Goal: Task Accomplishment & Management: Manage account settings

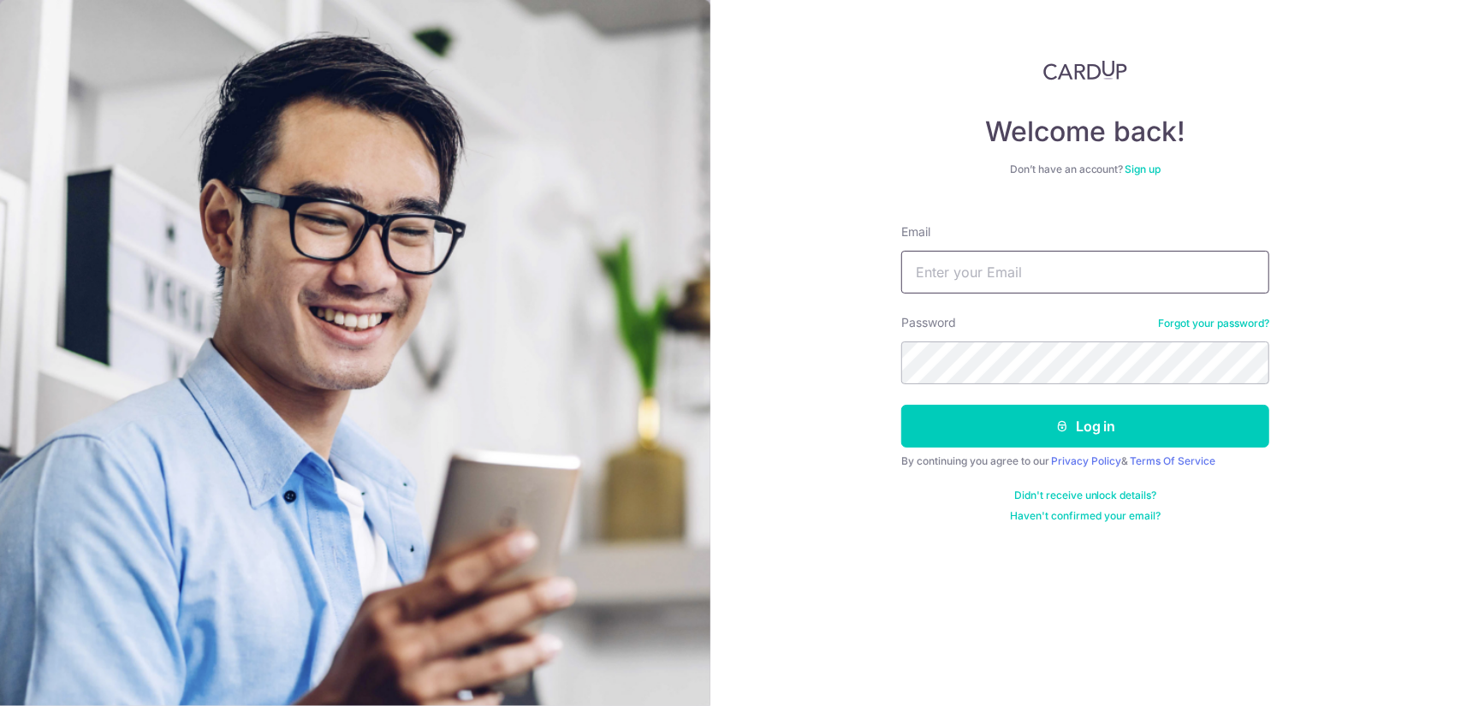
click at [1105, 265] on input "Email" at bounding box center [1086, 272] width 368 height 43
type input "benjamin.li.1988@gmail.com"
click at [902, 405] on button "Log in" at bounding box center [1086, 426] width 368 height 43
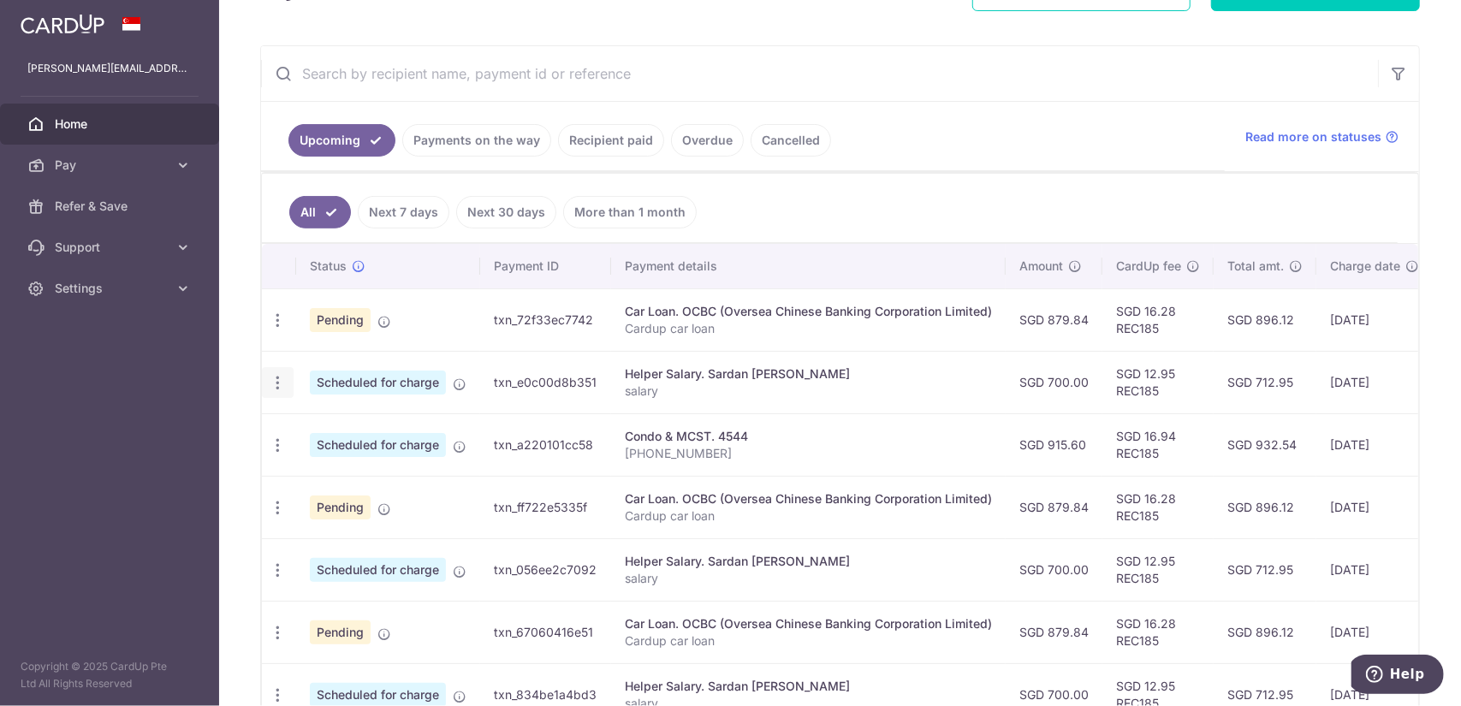
click at [273, 375] on icon "button" at bounding box center [278, 383] width 18 height 18
click at [330, 420] on span "Update payment" at bounding box center [369, 430] width 116 height 21
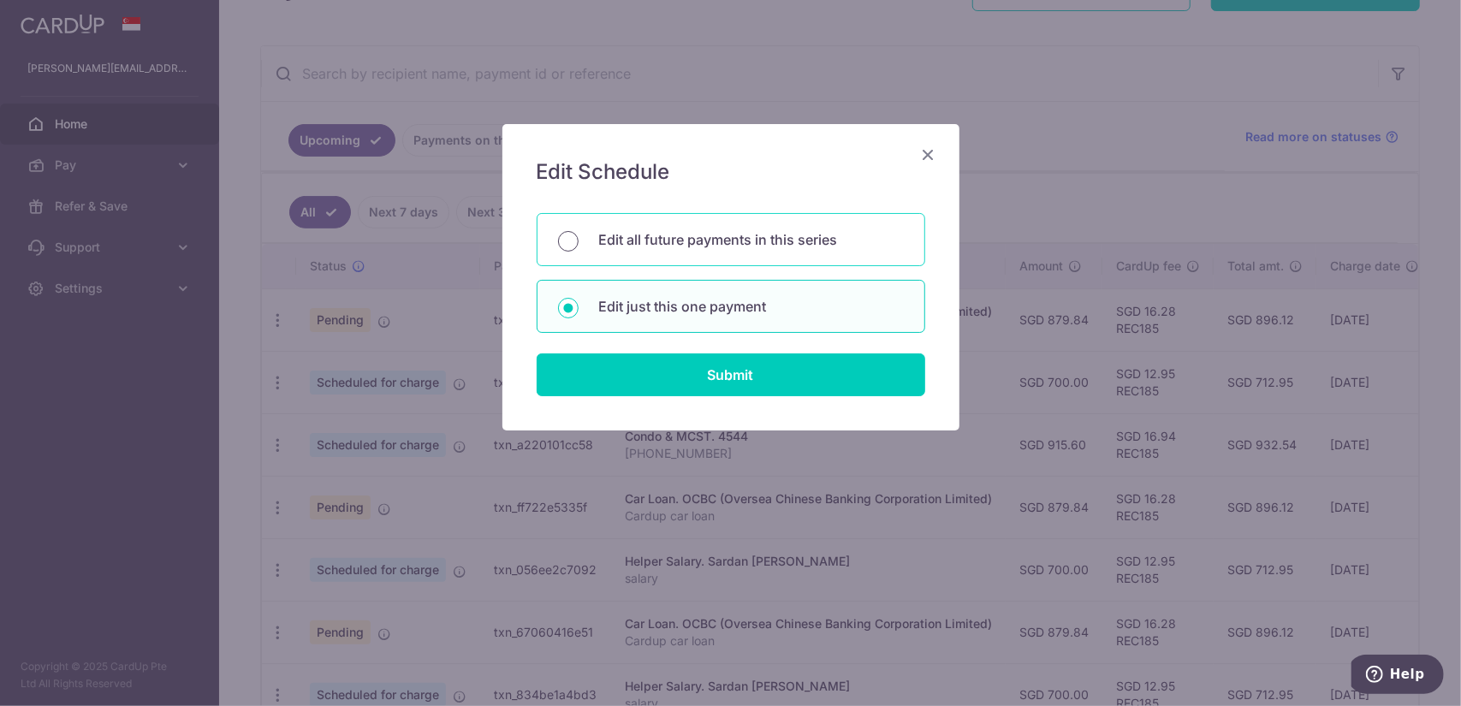
click at [575, 238] on input "Edit all future payments in this series" at bounding box center [568, 241] width 21 height 21
radio input "true"
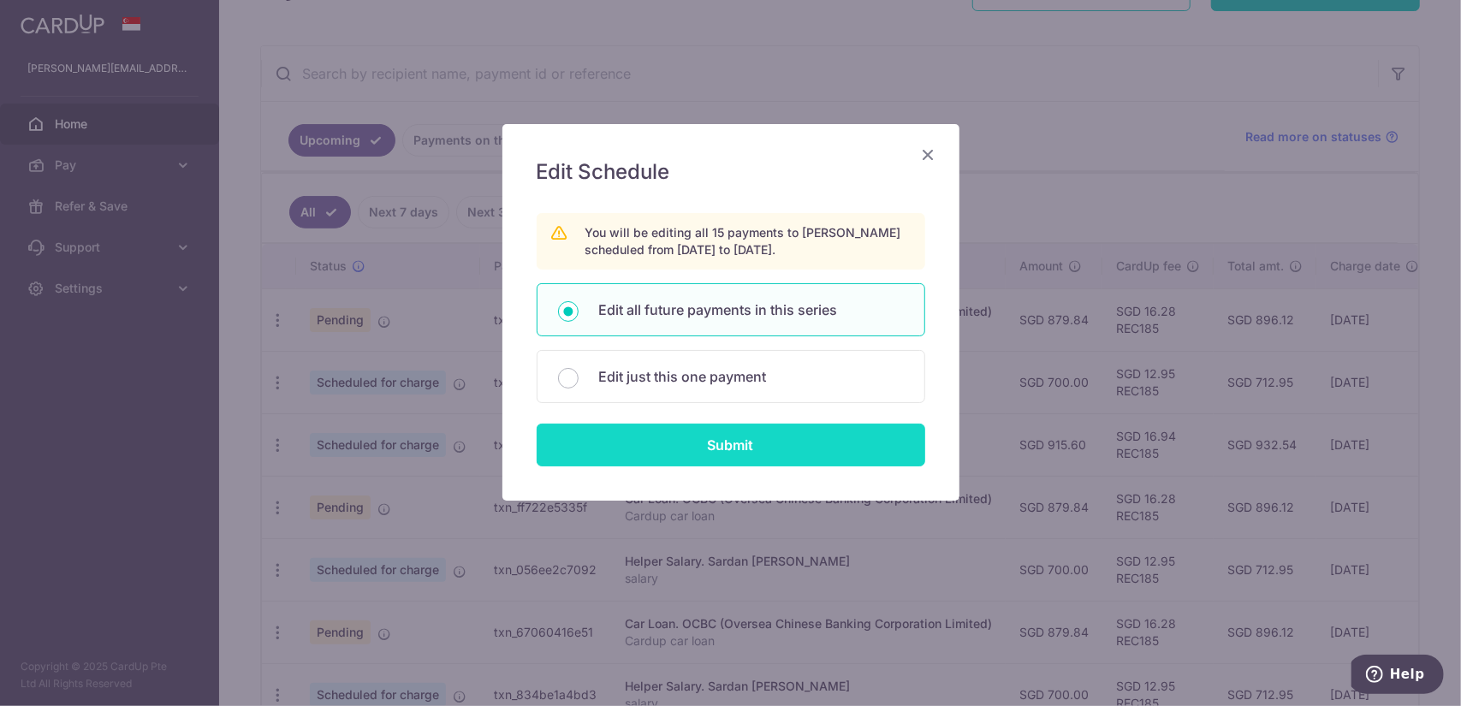
click at [632, 430] on input "Submit" at bounding box center [731, 445] width 389 height 43
radio input "true"
type input "700.00"
type input "salary"
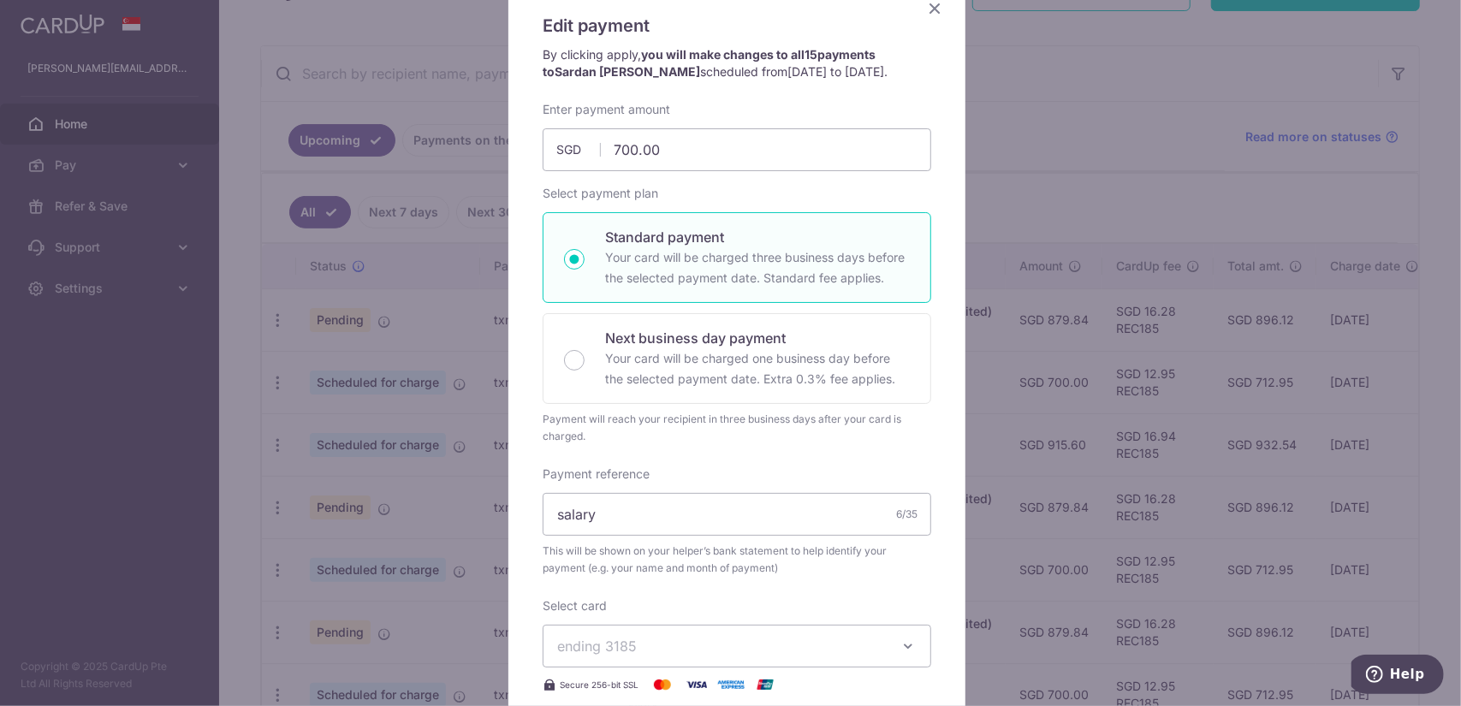
scroll to position [289, 0]
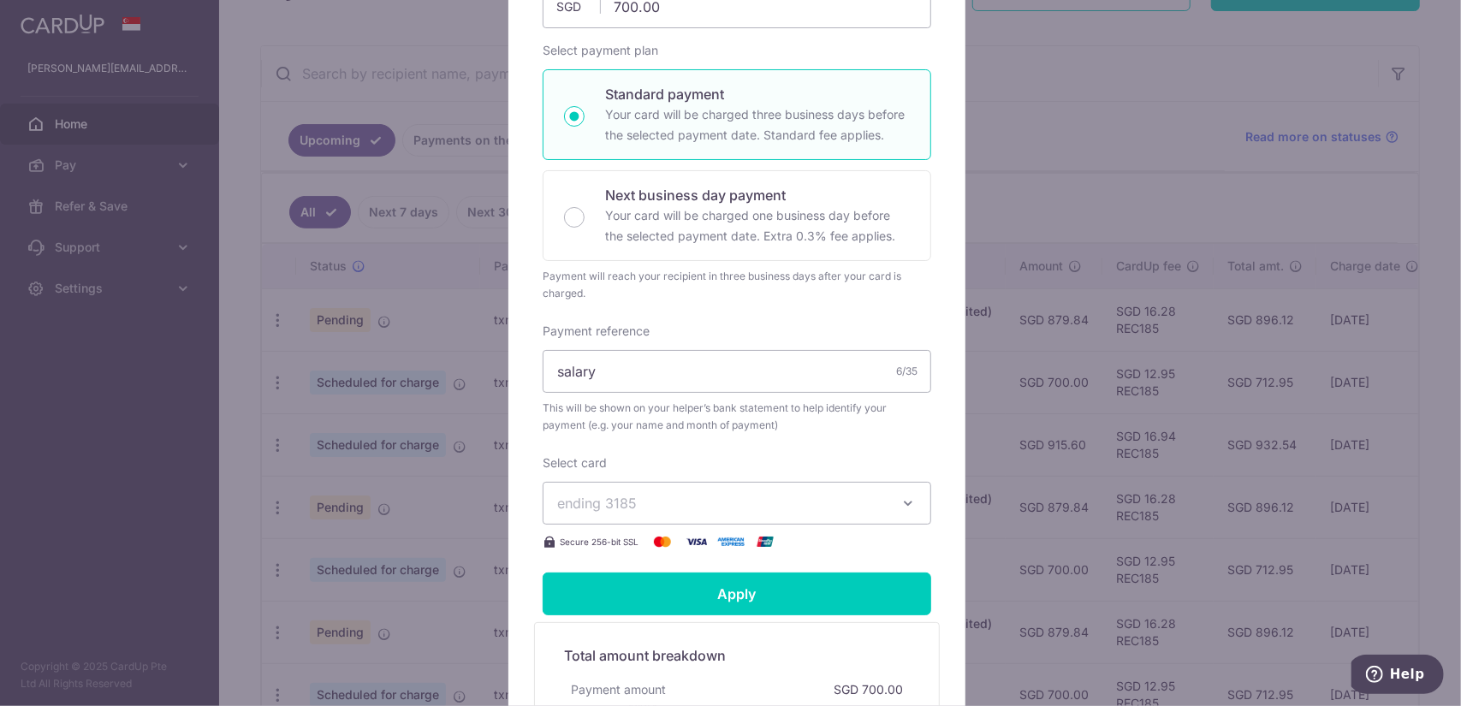
click at [760, 432] on div "Enter payment amount 700.00 700.00 SGD To change the payment amount, please can…" at bounding box center [737, 255] width 389 height 594
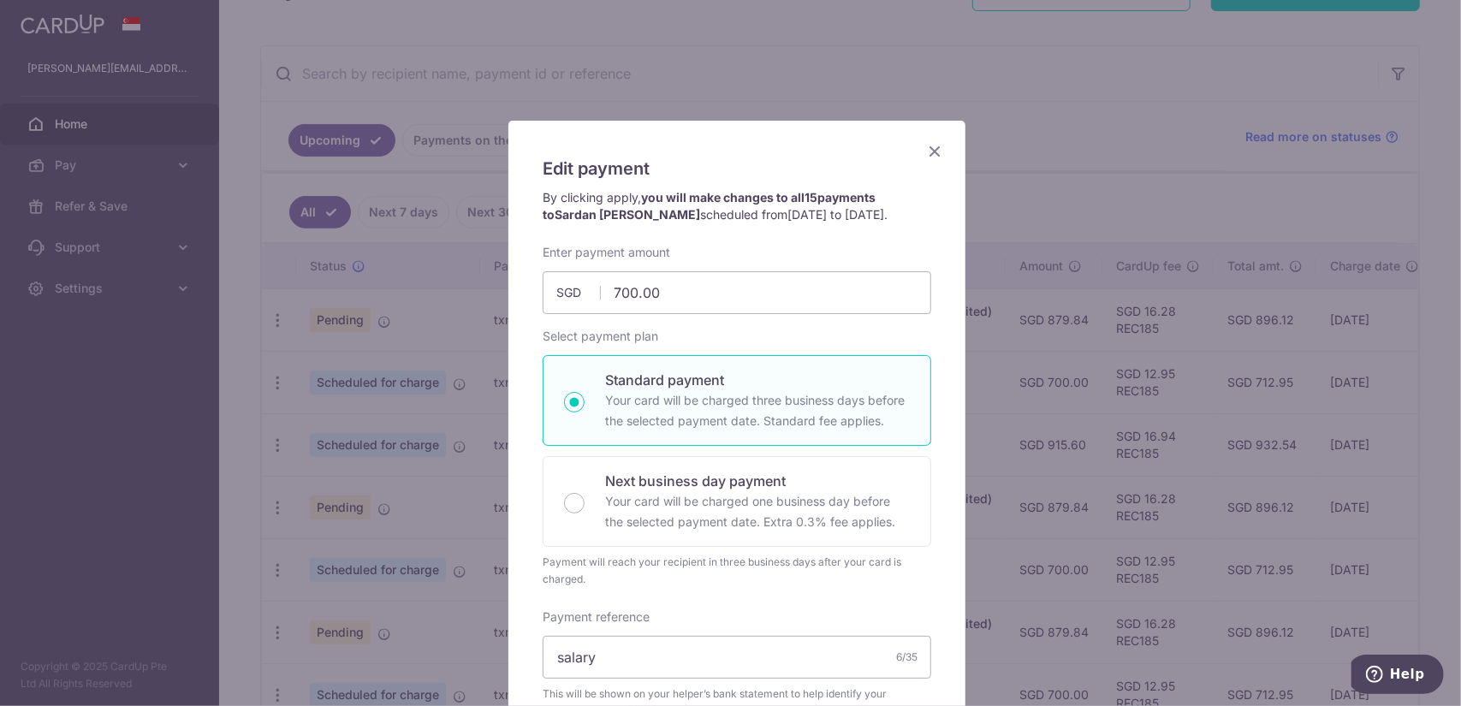
click at [928, 149] on icon "Close" at bounding box center [935, 150] width 21 height 21
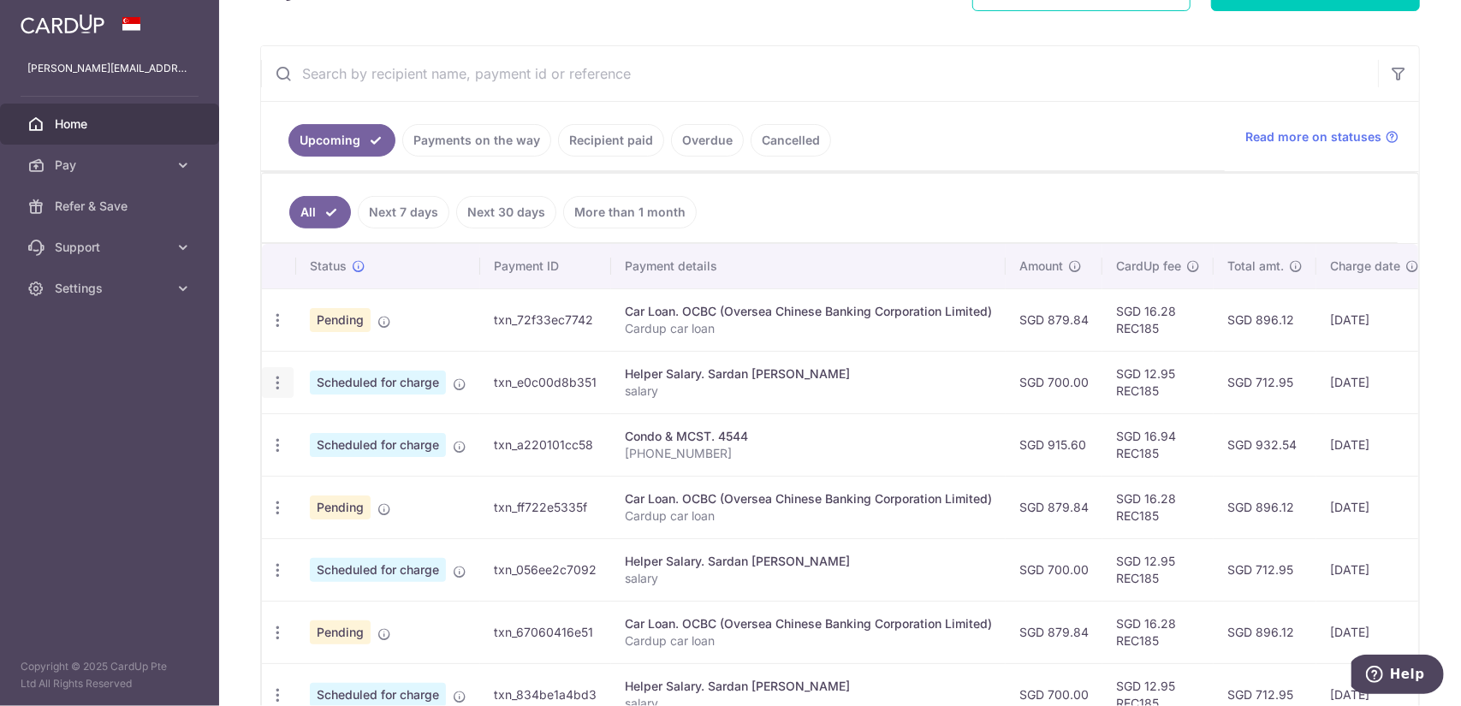
click at [279, 374] on icon "button" at bounding box center [278, 383] width 18 height 18
click at [313, 467] on span "Cancel payment" at bounding box center [369, 471] width 115 height 21
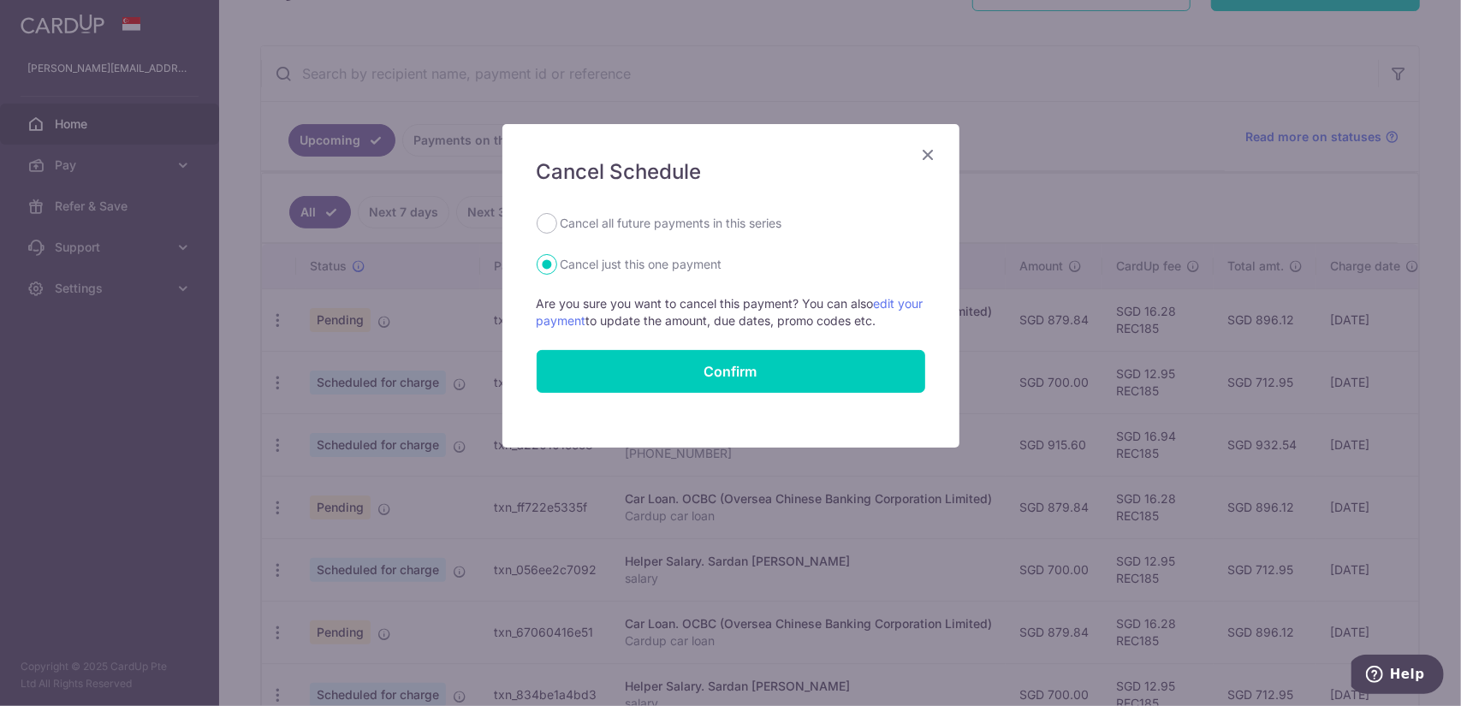
click at [606, 217] on label "Cancel all future payments in this series" at bounding box center [672, 223] width 222 height 21
click at [557, 217] on input "Cancel all future payments in this series" at bounding box center [547, 223] width 21 height 21
radio input "true"
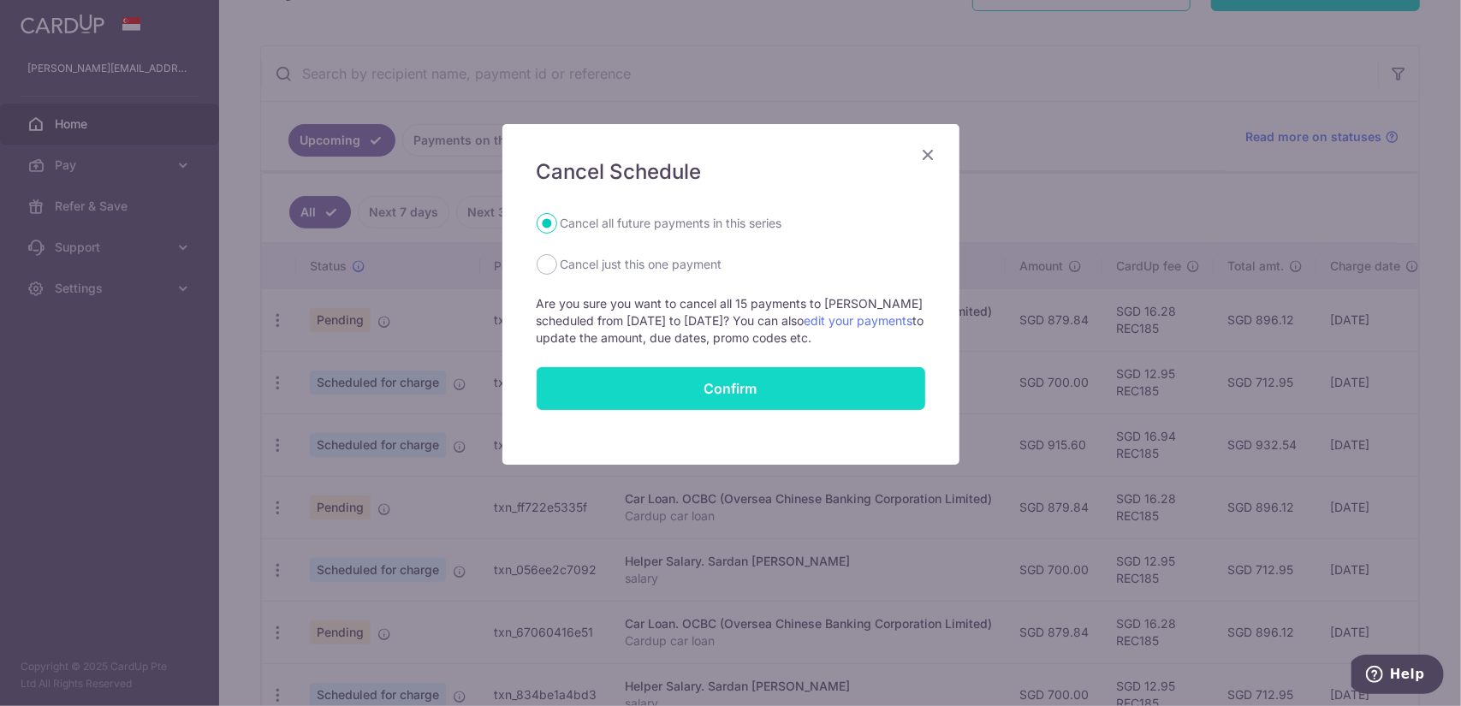
click at [741, 378] on button "Confirm" at bounding box center [731, 388] width 389 height 43
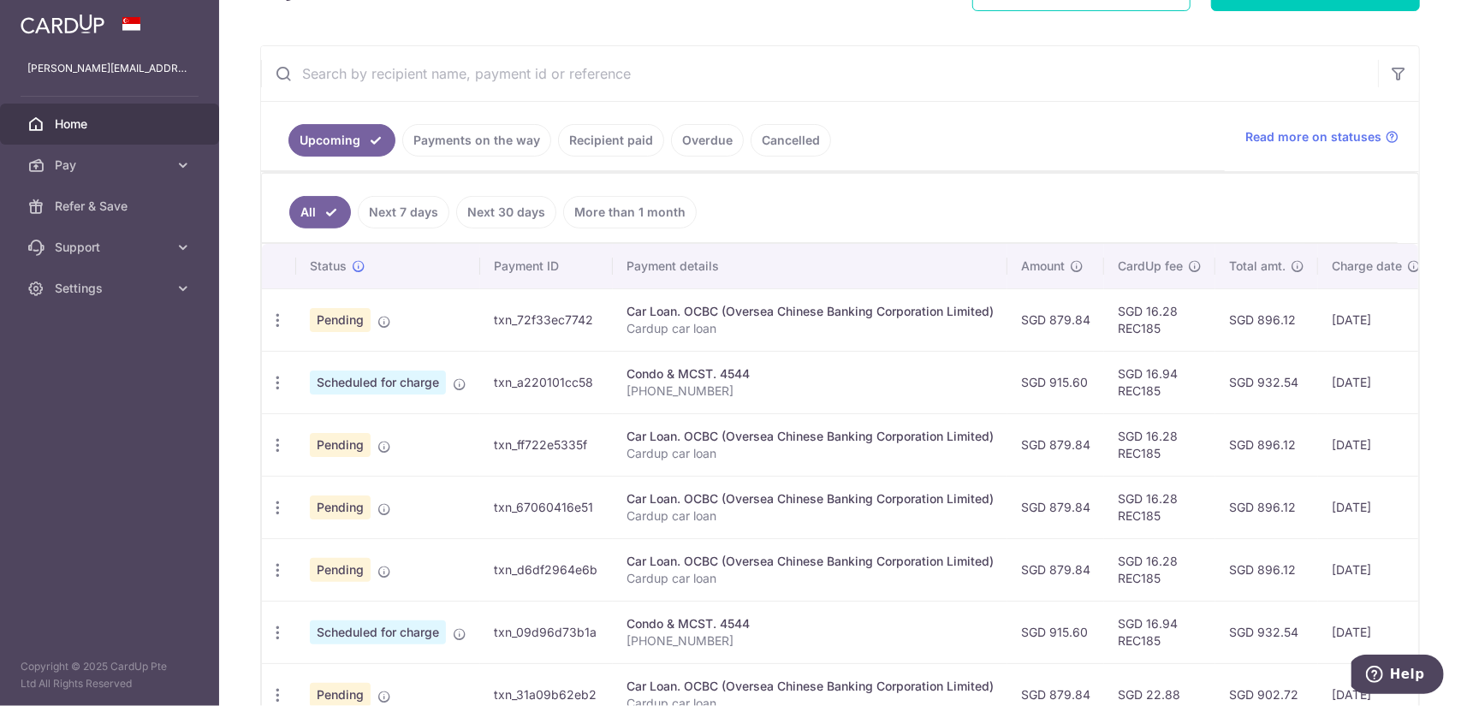
scroll to position [306, 0]
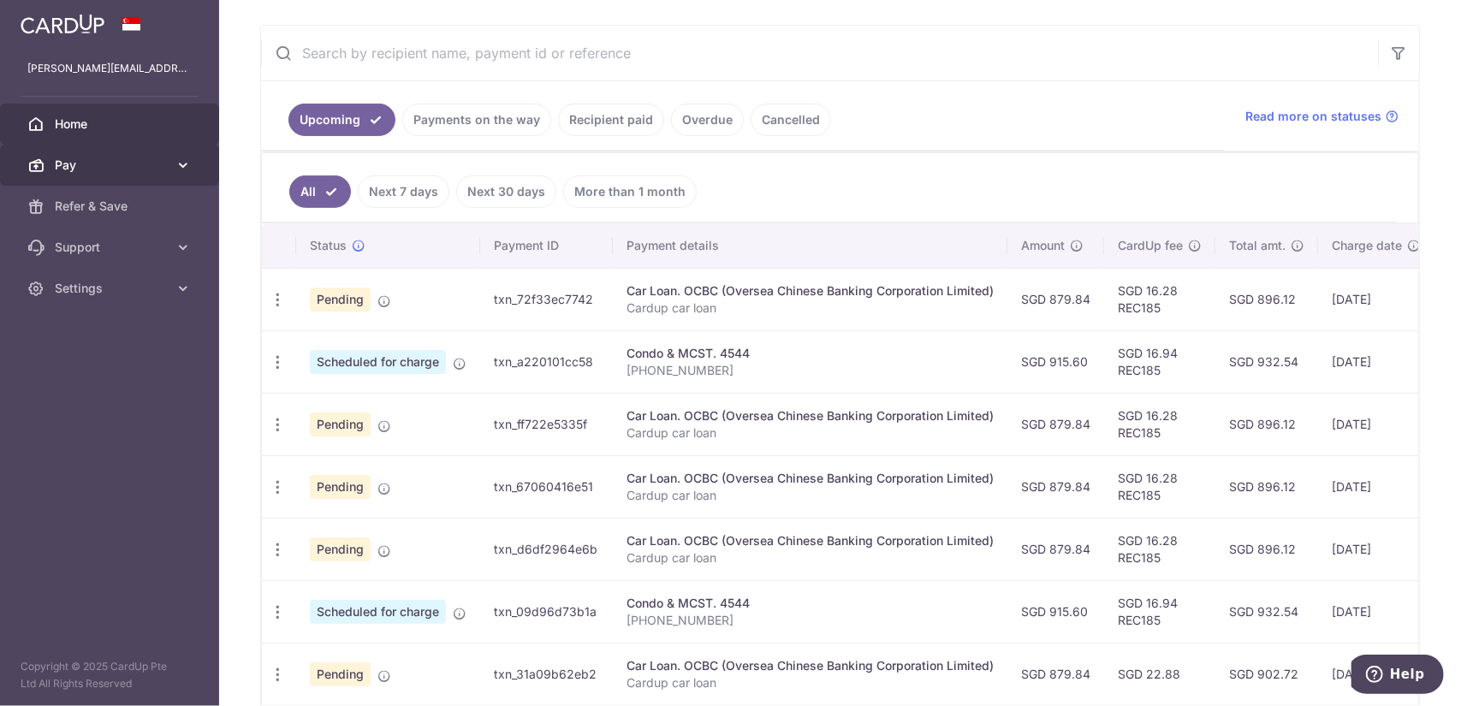
click at [180, 155] on link "Pay" at bounding box center [109, 165] width 219 height 41
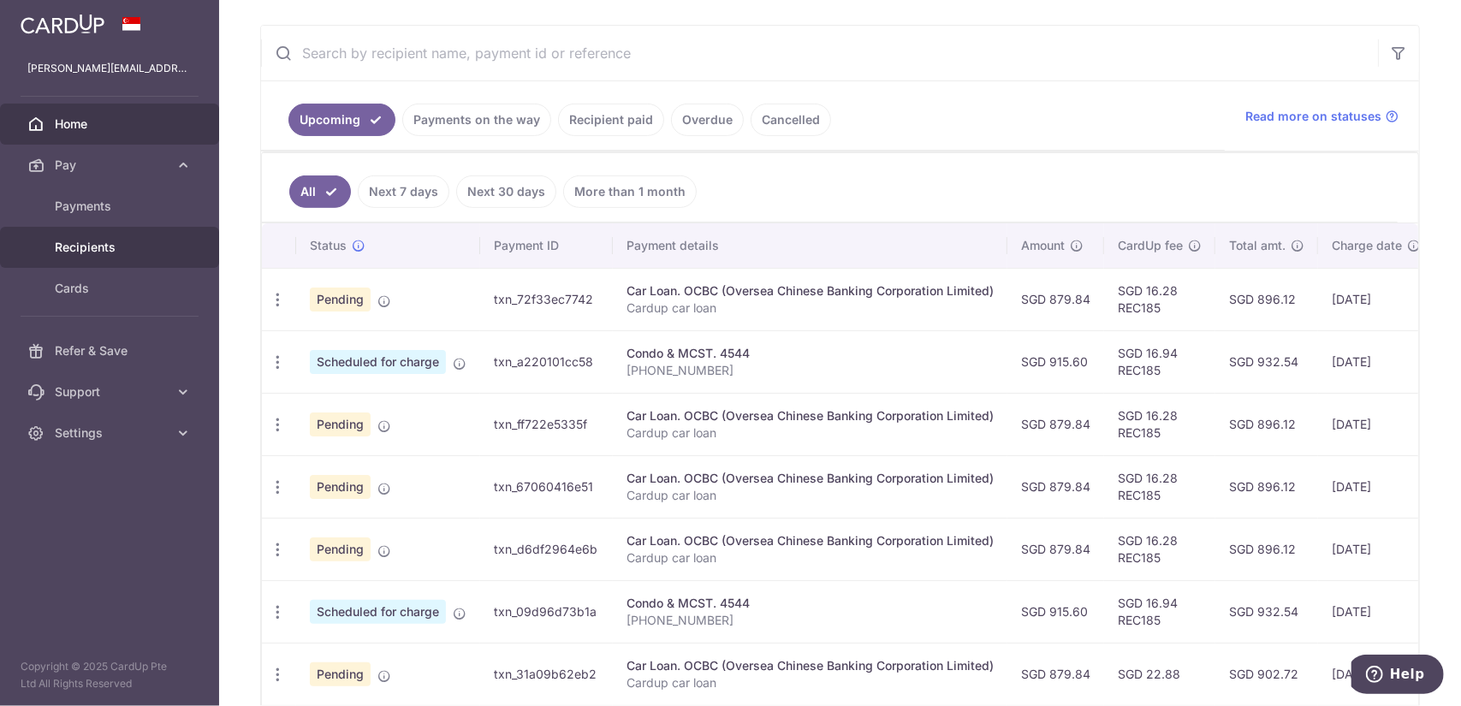
click at [131, 243] on span "Recipients" at bounding box center [111, 247] width 113 height 17
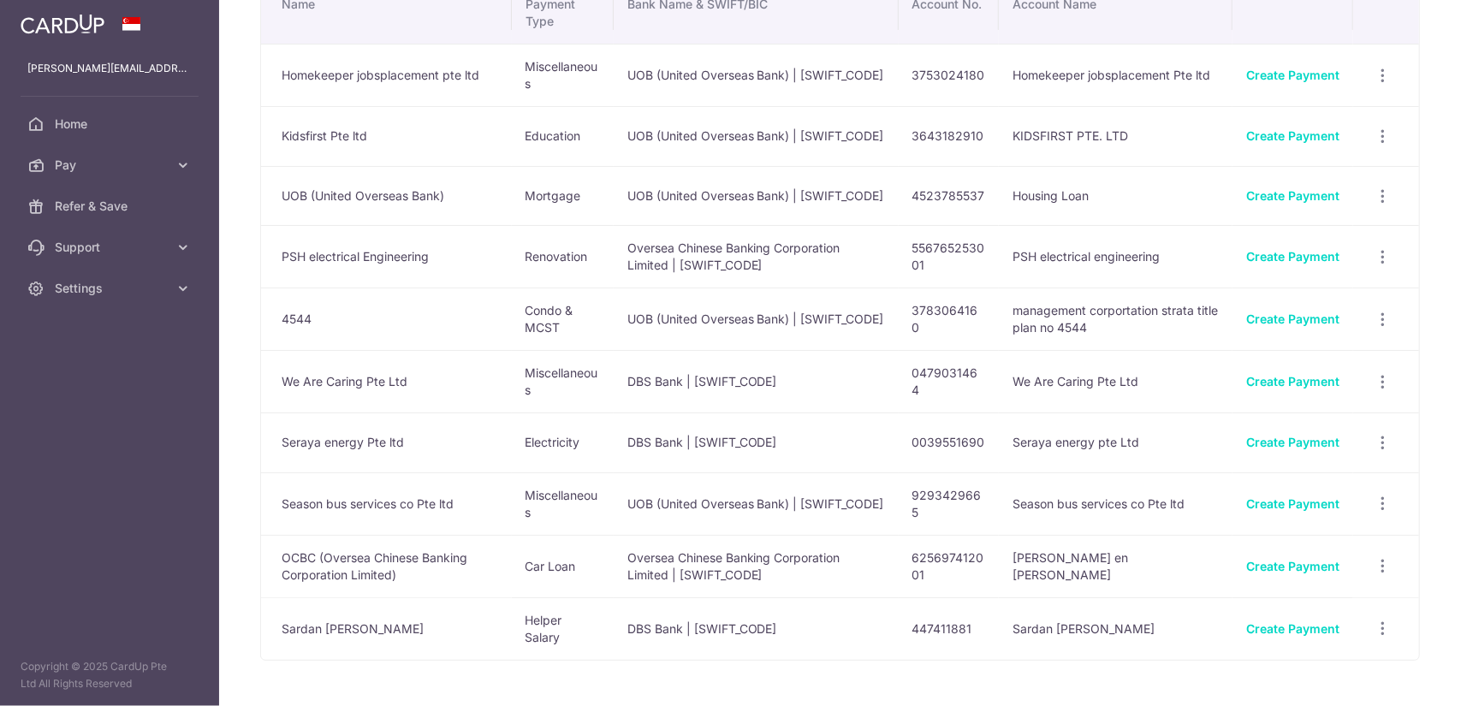
scroll to position [172, 0]
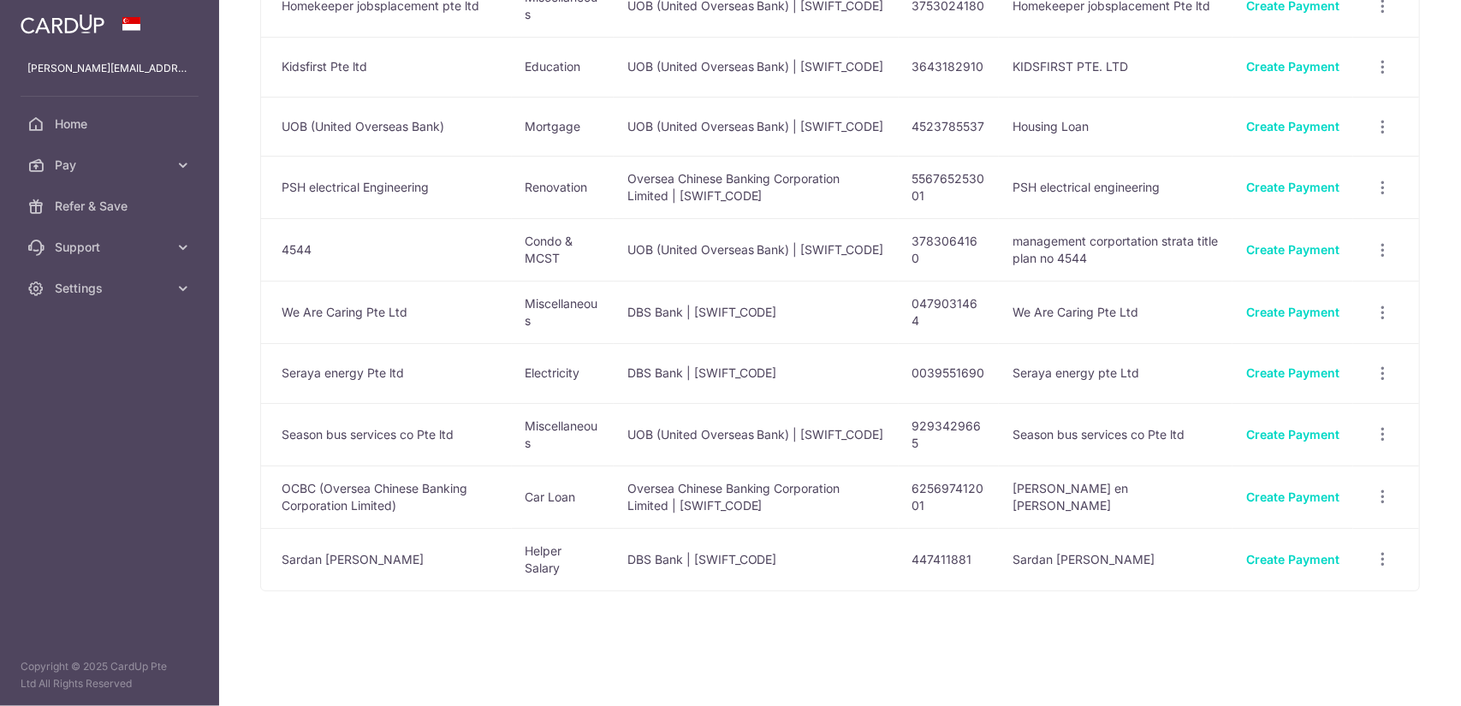
click at [332, 559] on td "Sardan Melody Botea" at bounding box center [386, 559] width 251 height 62
click at [682, 562] on td "DBS Bank | DBSSSGSGXXX" at bounding box center [756, 559] width 285 height 62
click at [1374, 566] on icon "button" at bounding box center [1383, 559] width 18 height 18
click at [1345, 604] on span "View/Edit" at bounding box center [1326, 605] width 116 height 21
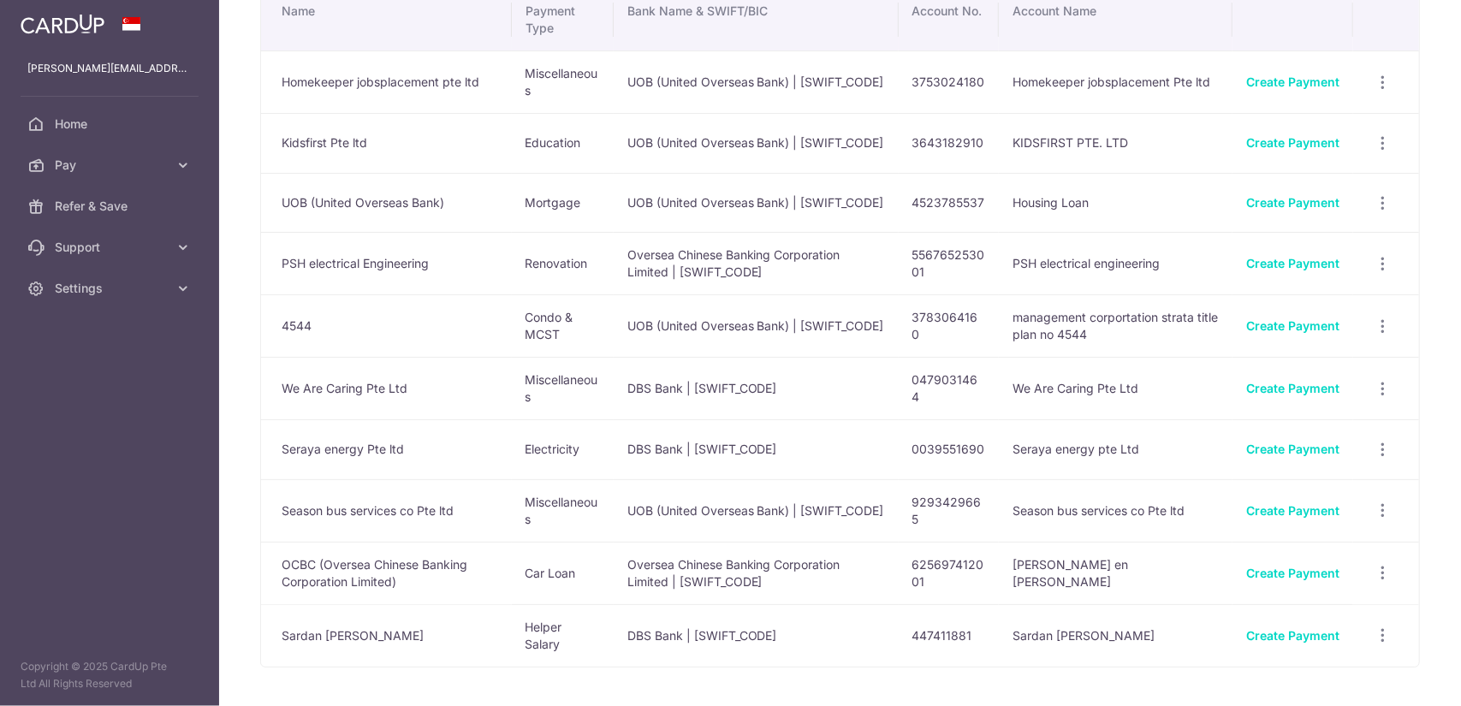
scroll to position [172, 0]
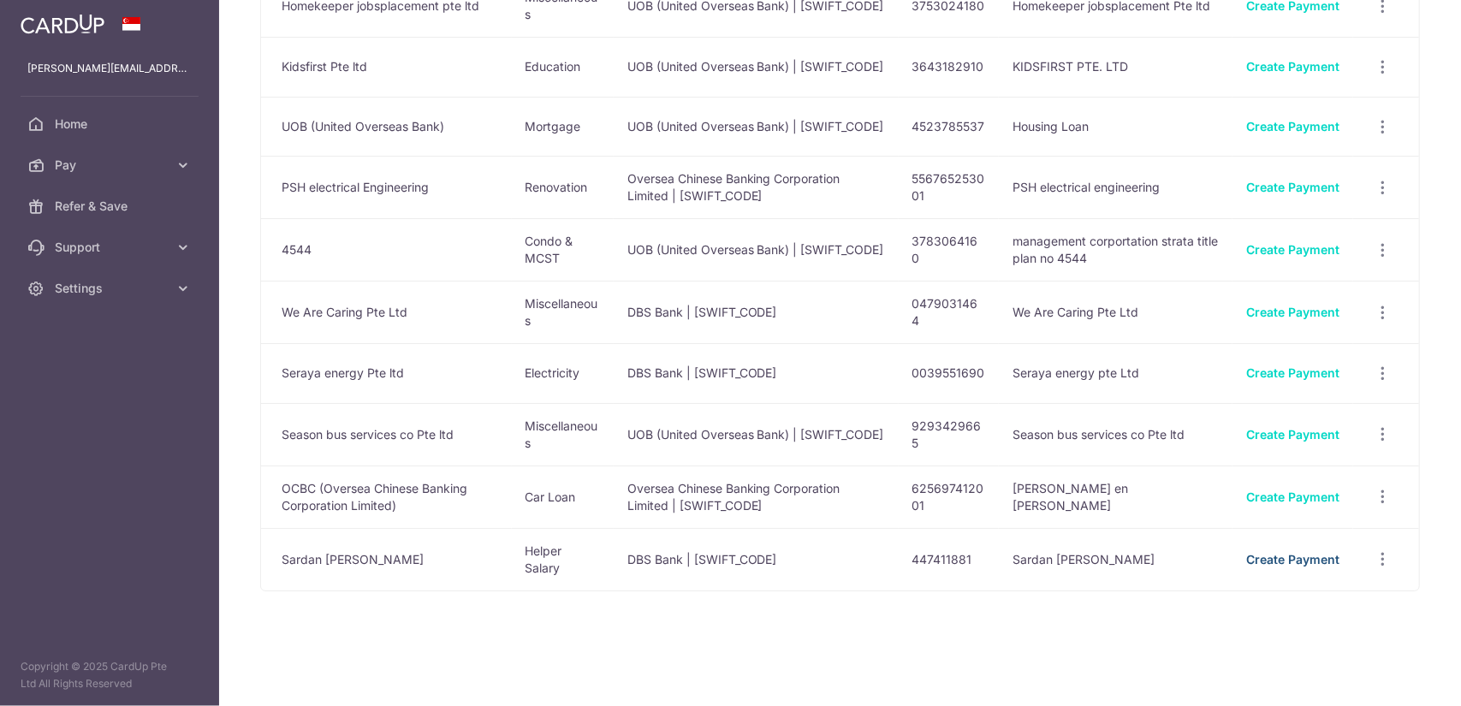
click at [1310, 566] on link "Create Payment" at bounding box center [1293, 559] width 93 height 15
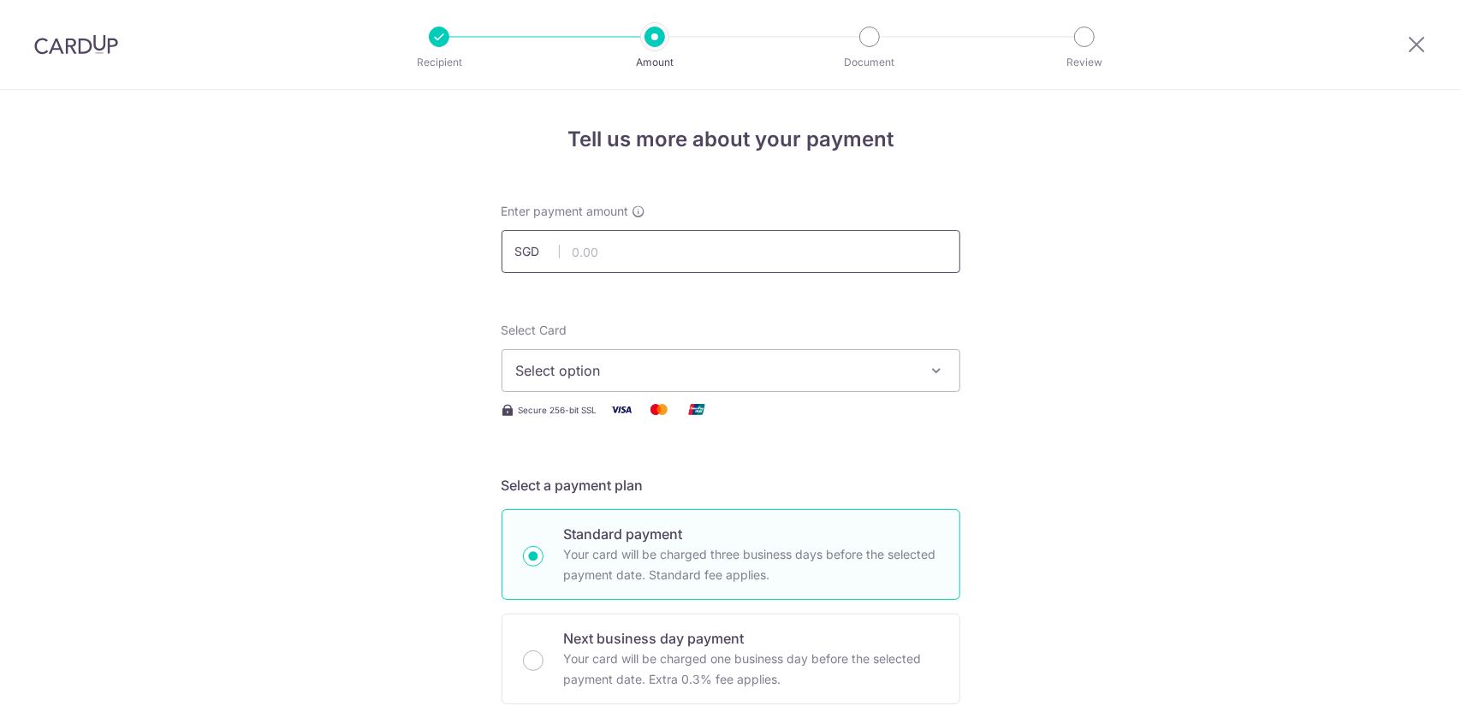
click at [675, 255] on input "text" at bounding box center [731, 251] width 459 height 43
type input "700.00"
click at [737, 359] on button "Select option" at bounding box center [731, 370] width 459 height 43
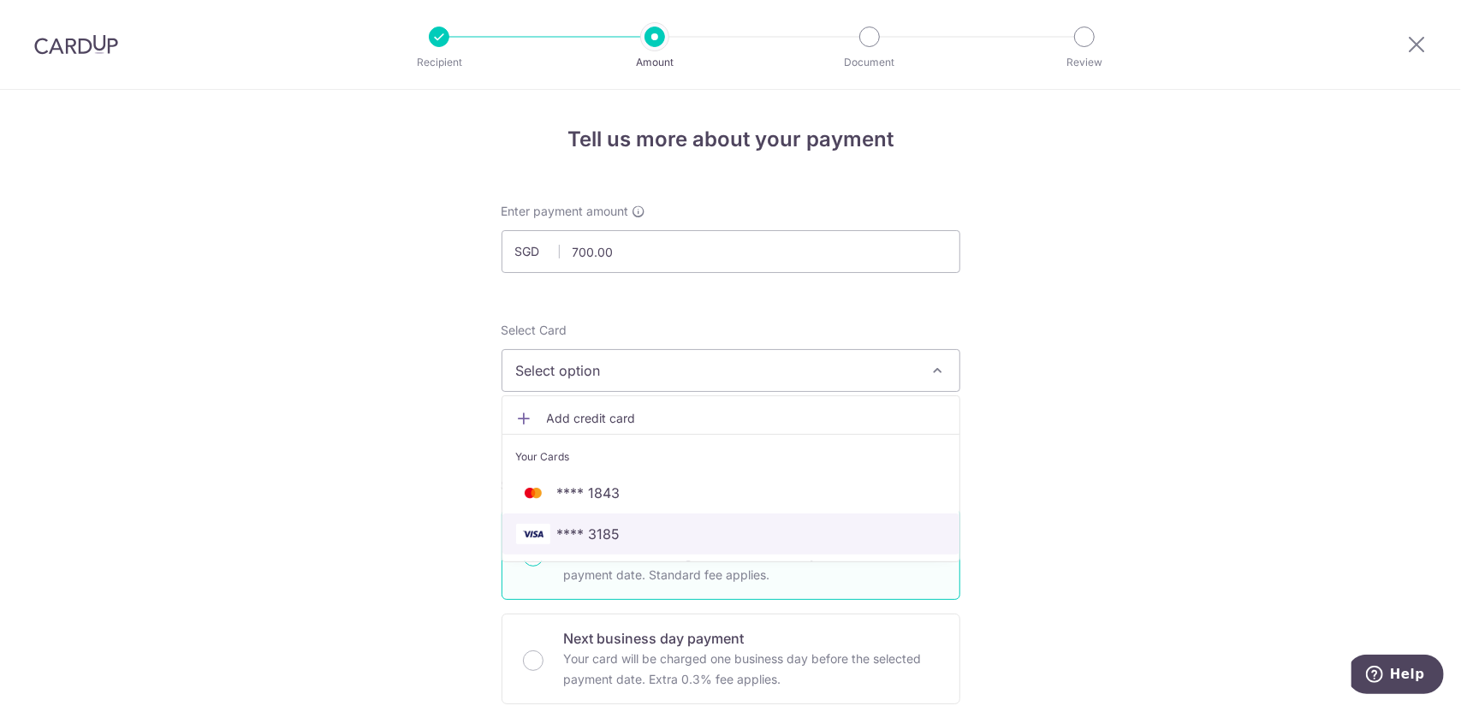
click at [664, 528] on span "**** 3185" at bounding box center [731, 534] width 430 height 21
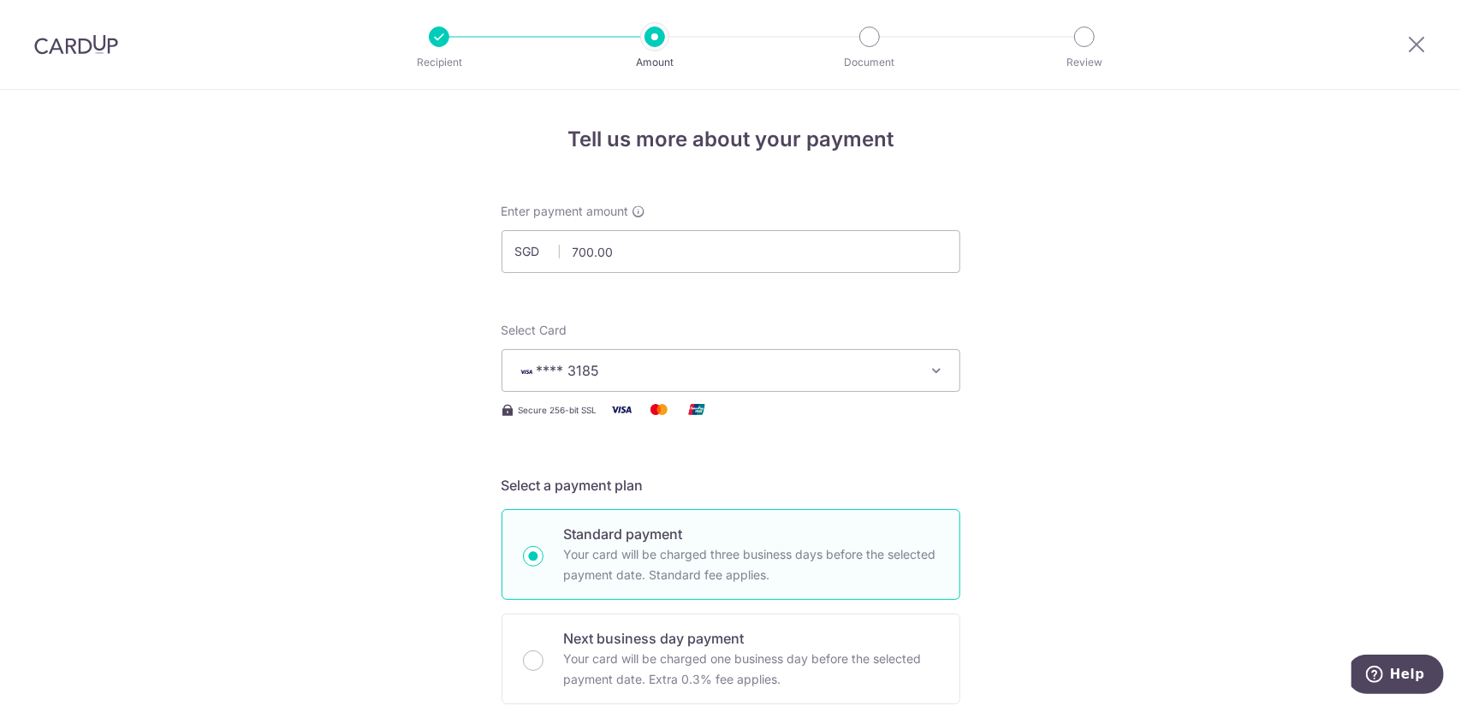
scroll to position [428, 0]
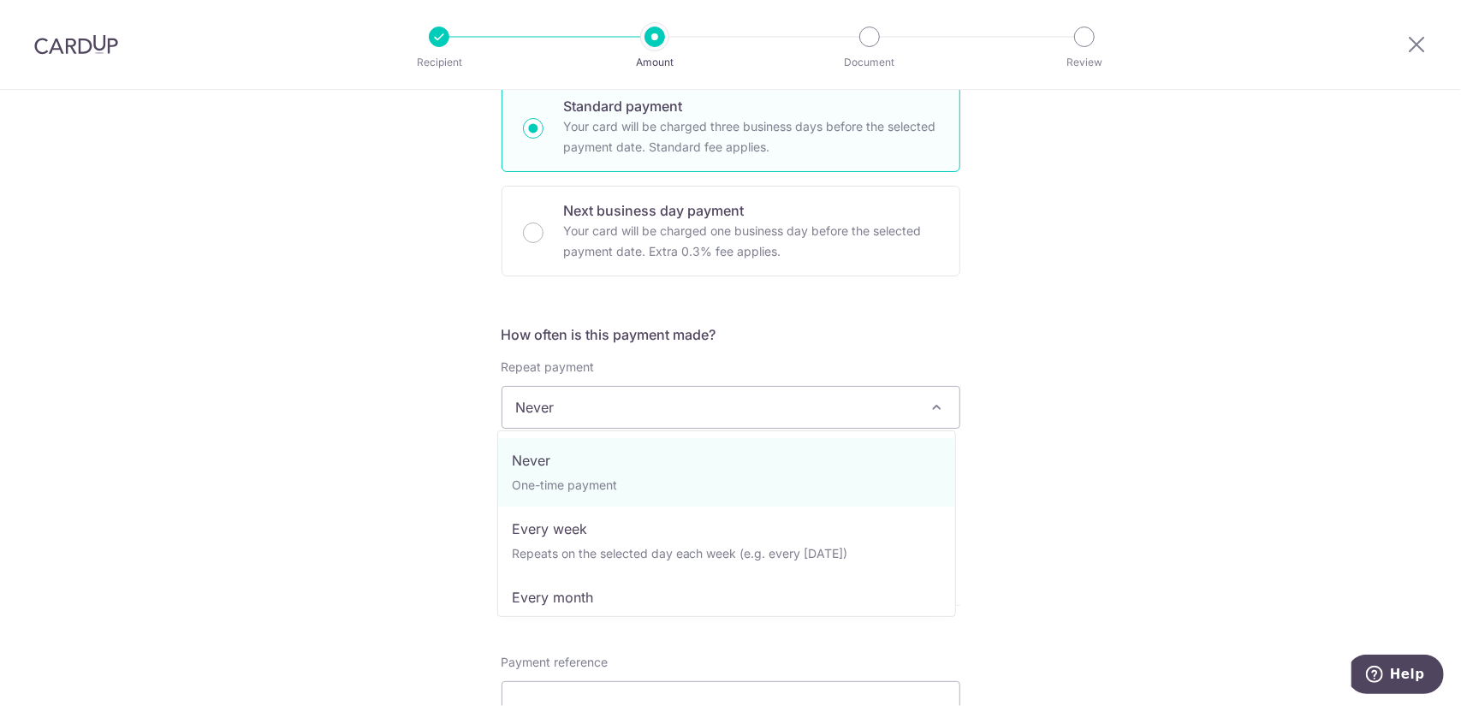
click at [834, 397] on span "Never" at bounding box center [731, 407] width 457 height 41
select select "3"
type input "[DATE]"
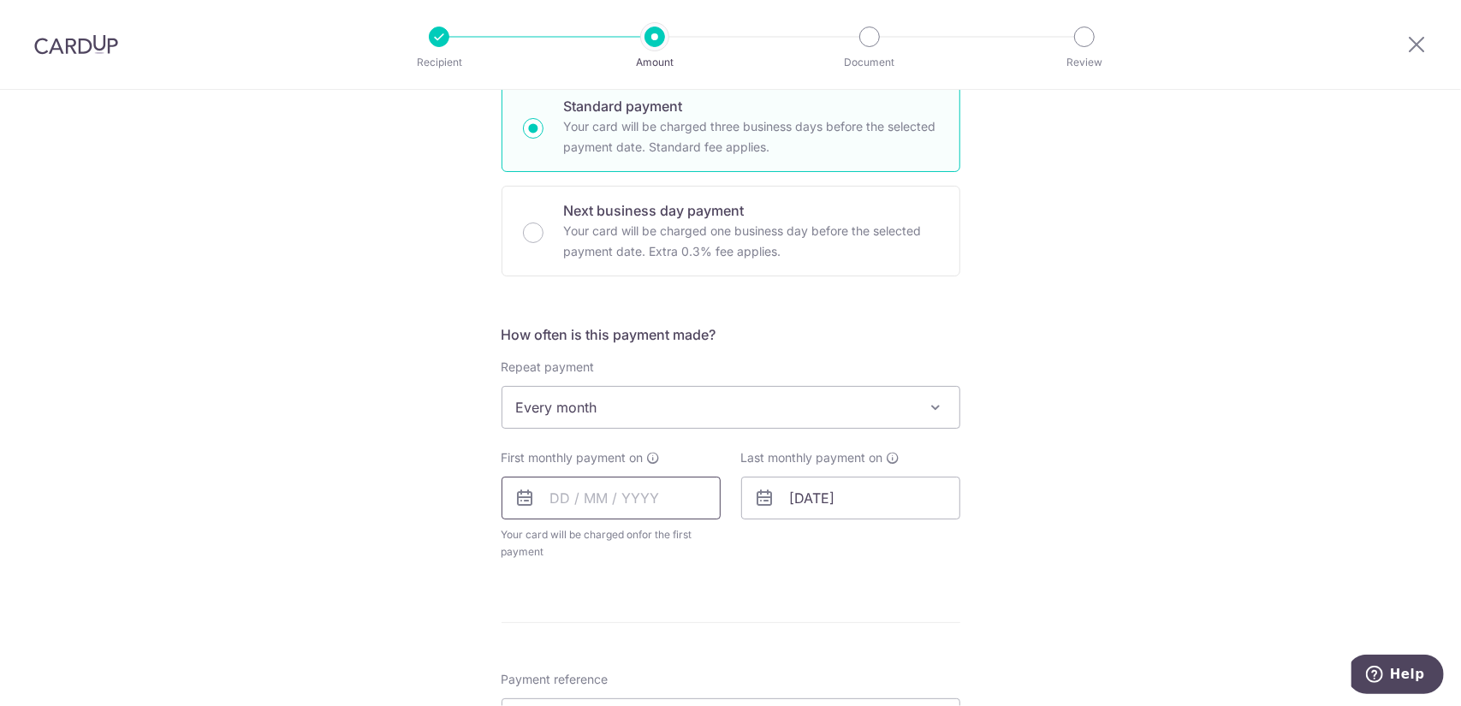
click at [666, 503] on input "text" at bounding box center [611, 498] width 219 height 43
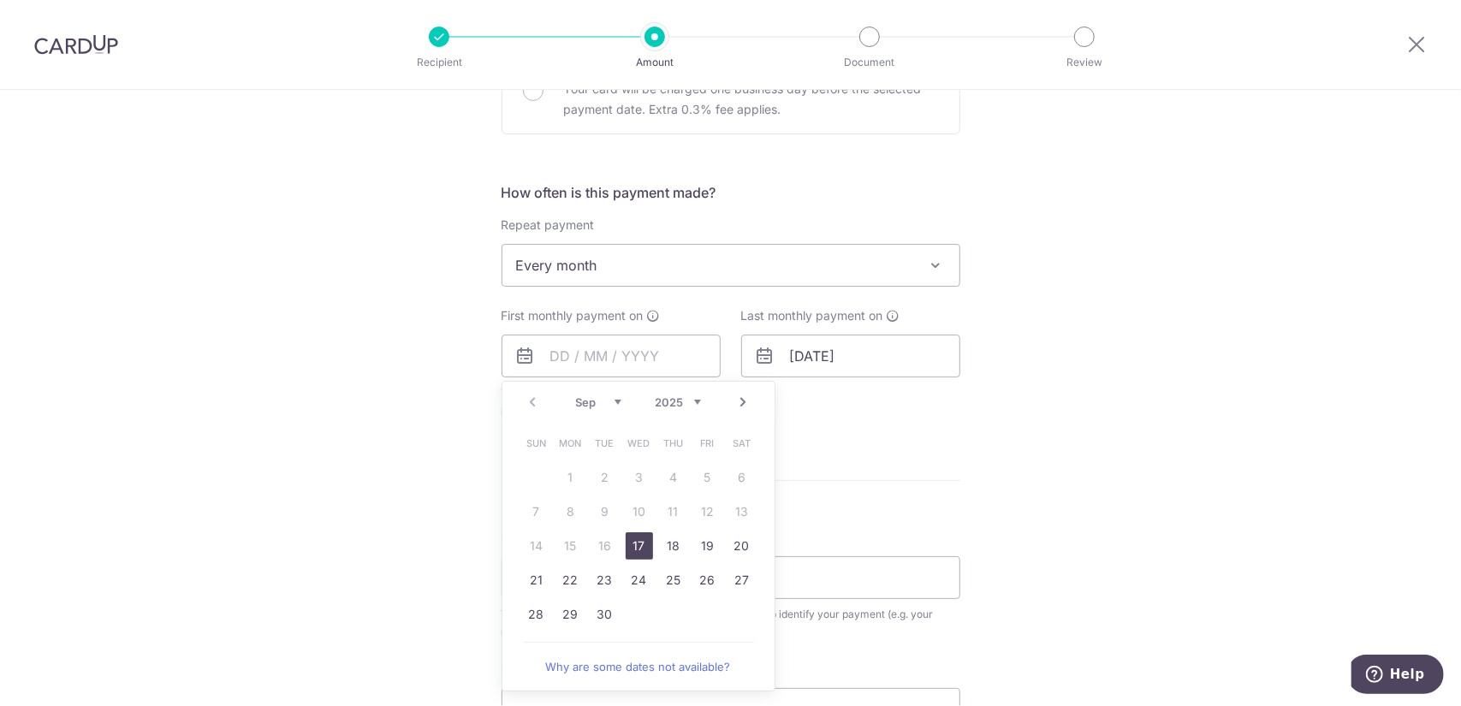
click at [738, 404] on link "Next" at bounding box center [744, 402] width 21 height 21
click at [733, 509] on link "11" at bounding box center [742, 511] width 27 height 27
type input "[DATE]"
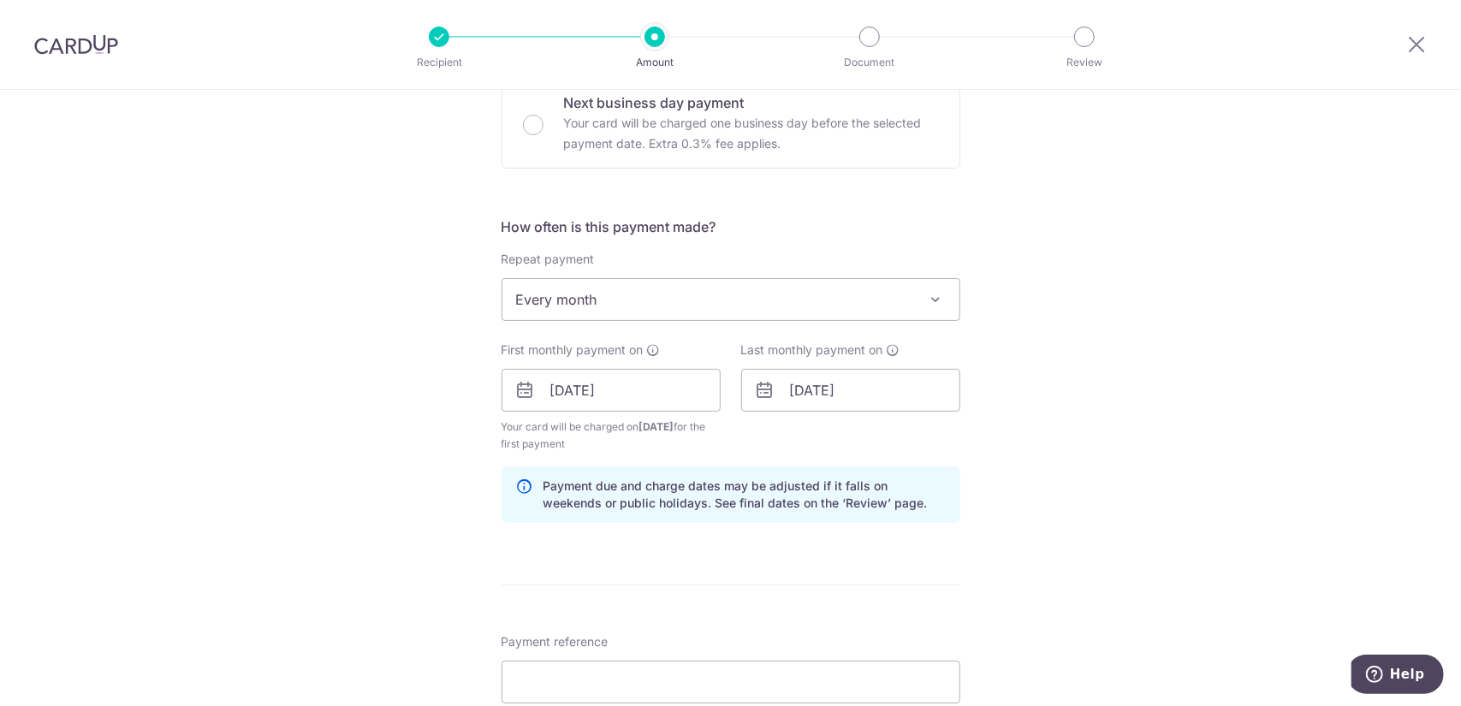
scroll to position [729, 0]
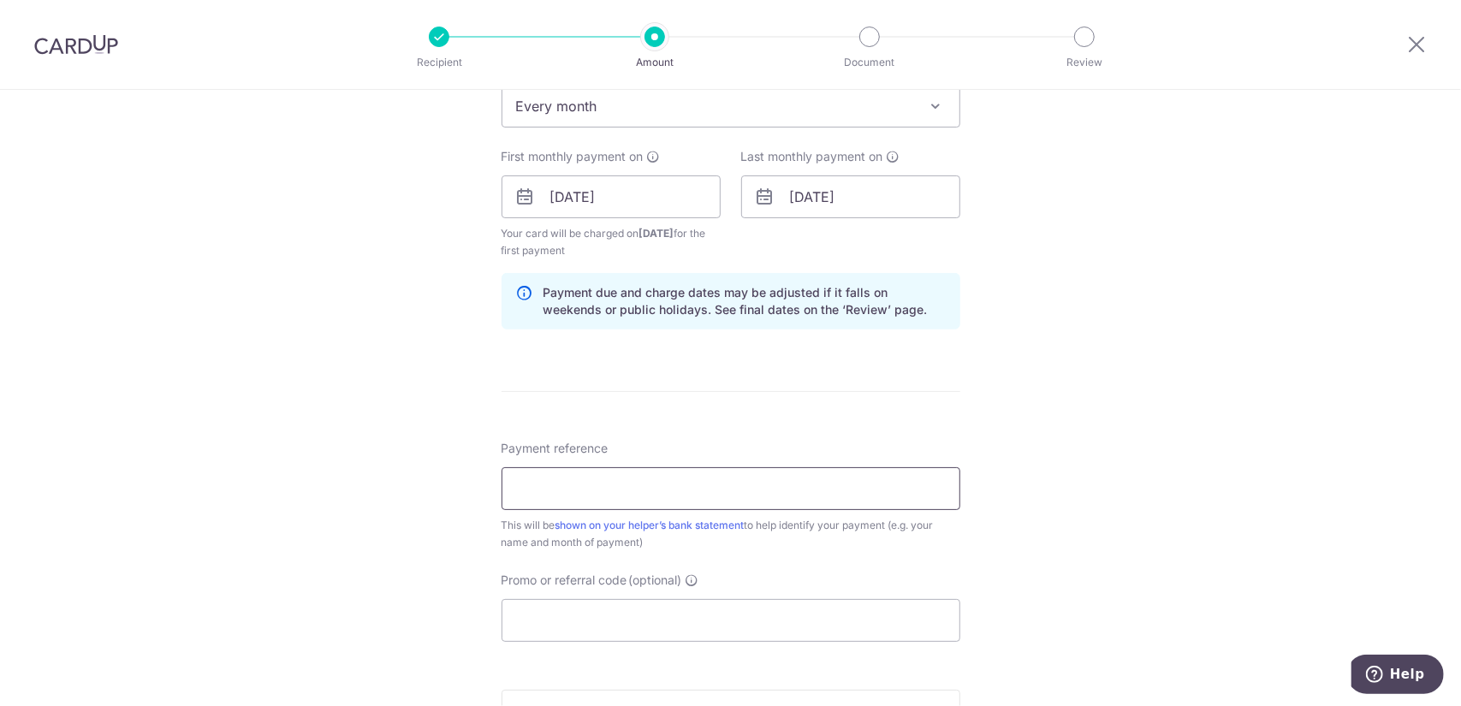
click at [729, 495] on input "Payment reference" at bounding box center [731, 488] width 459 height 43
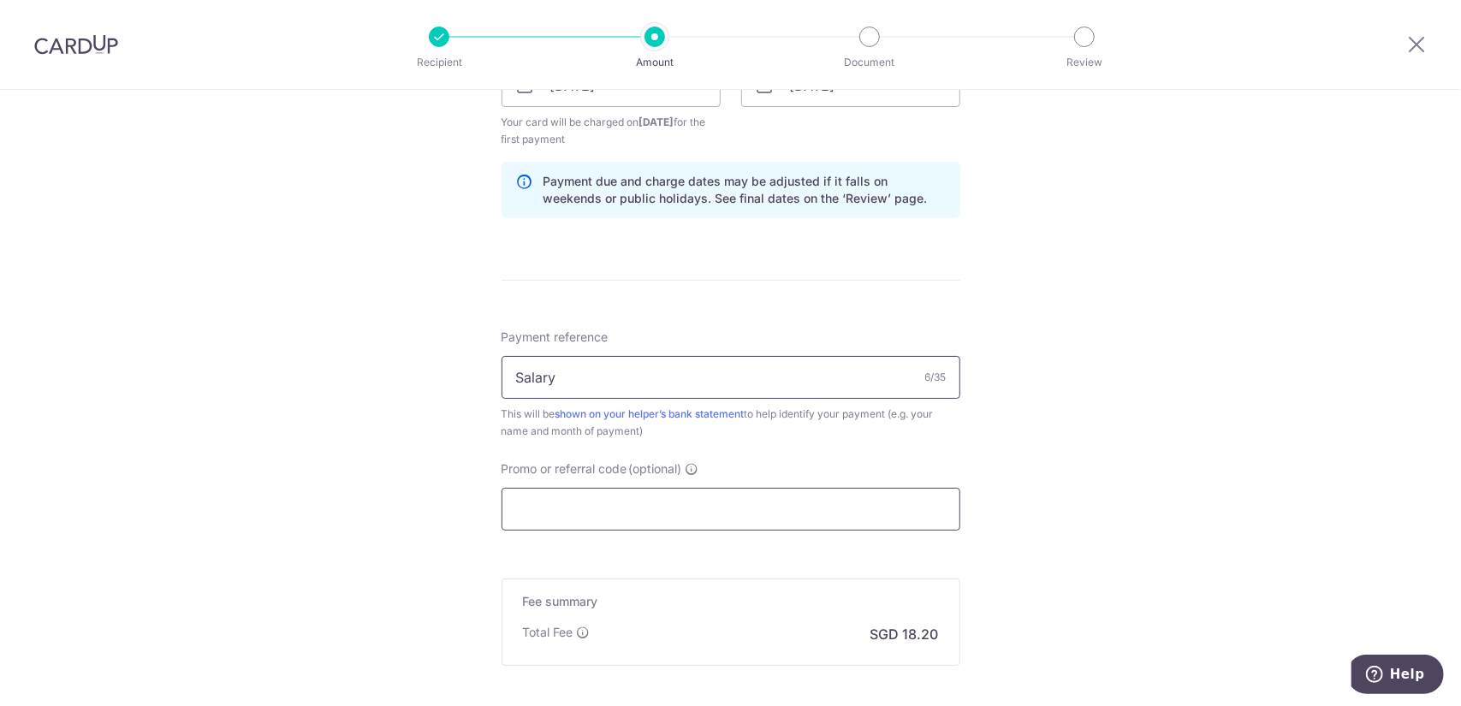
scroll to position [872, 0]
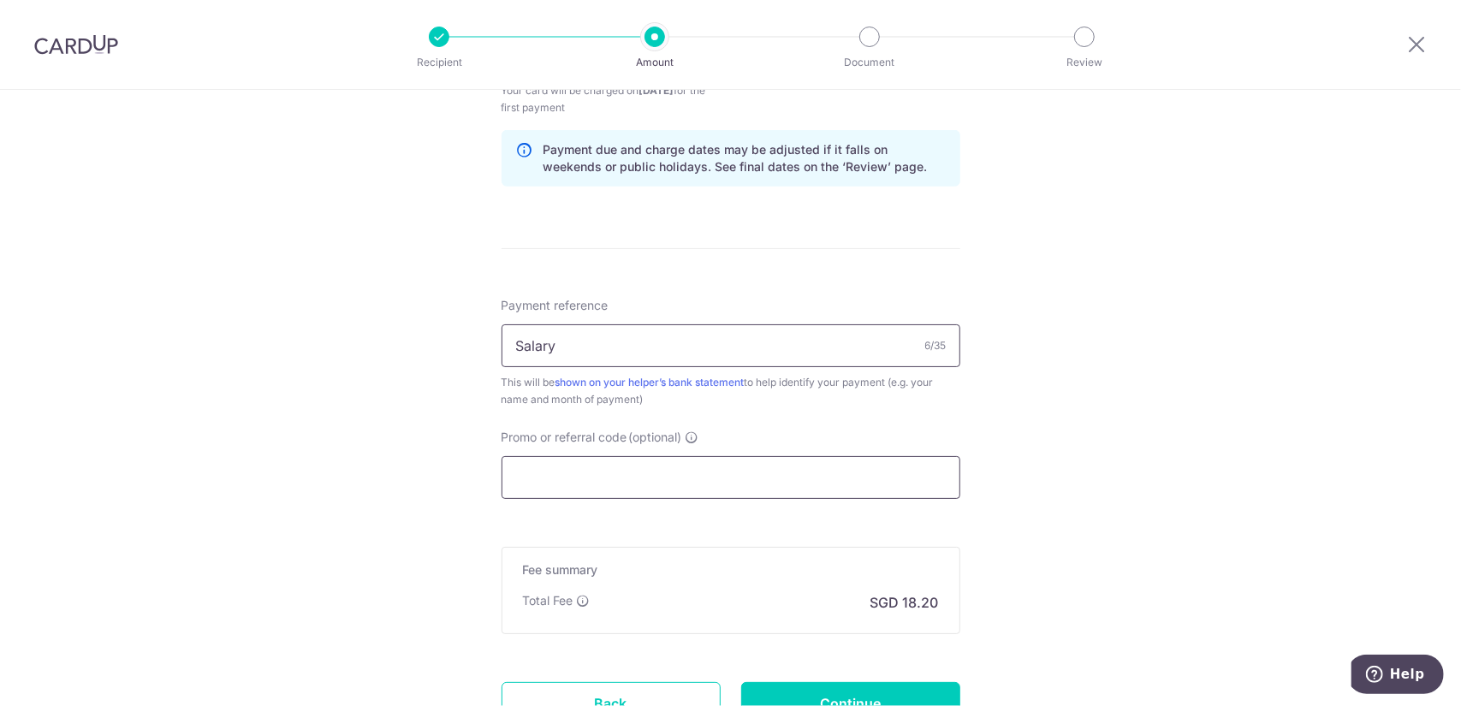
type input "Salary"
click at [726, 482] on input "Promo or referral code (optional)" at bounding box center [731, 477] width 459 height 43
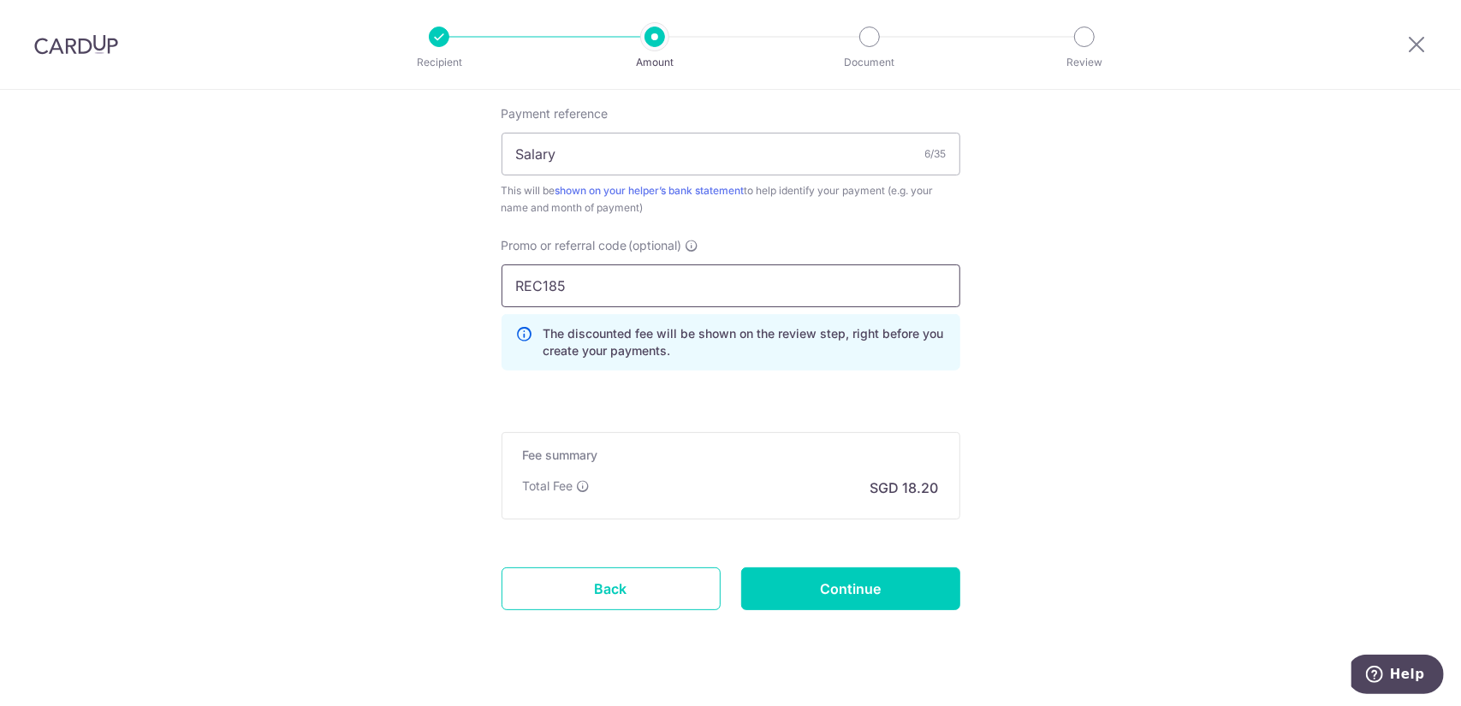
scroll to position [1092, 0]
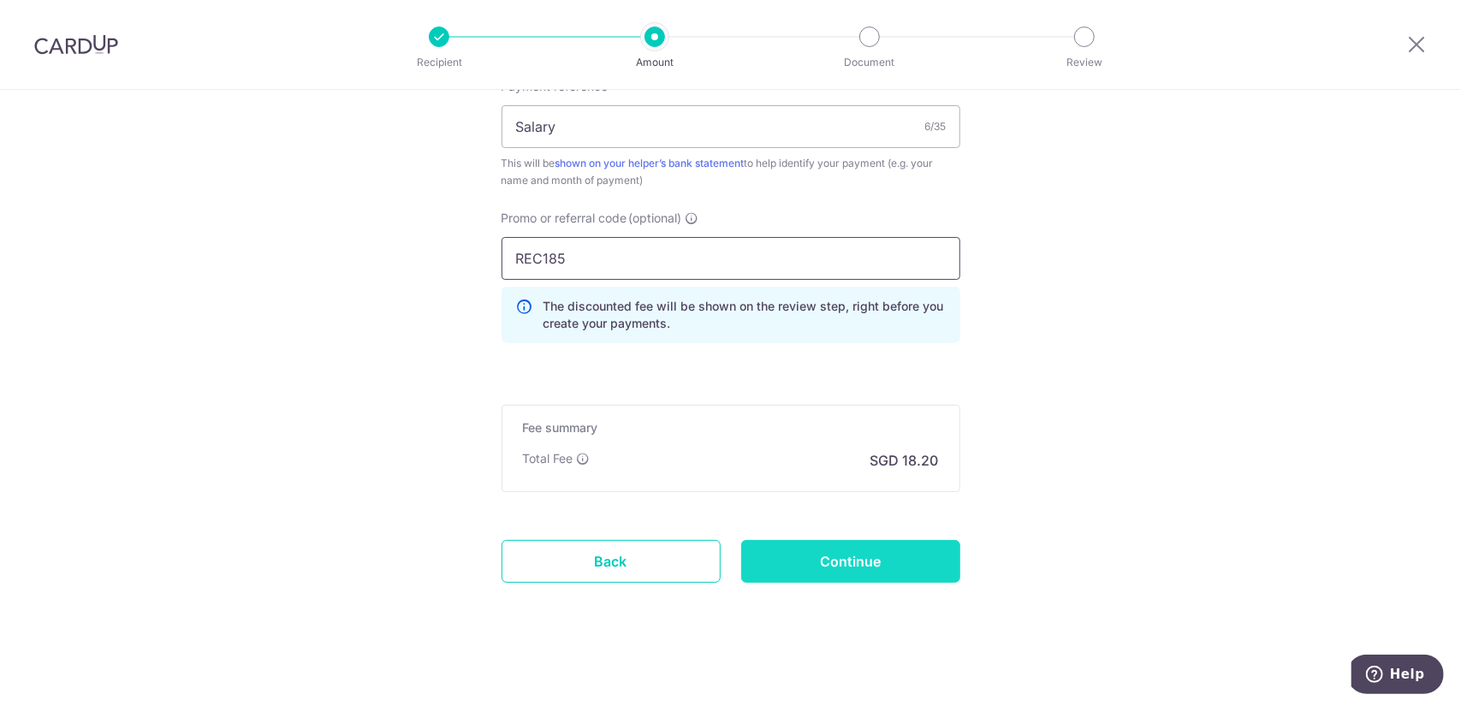
type input "REC185"
click at [817, 564] on input "Continue" at bounding box center [850, 561] width 219 height 43
type input "Create Schedule"
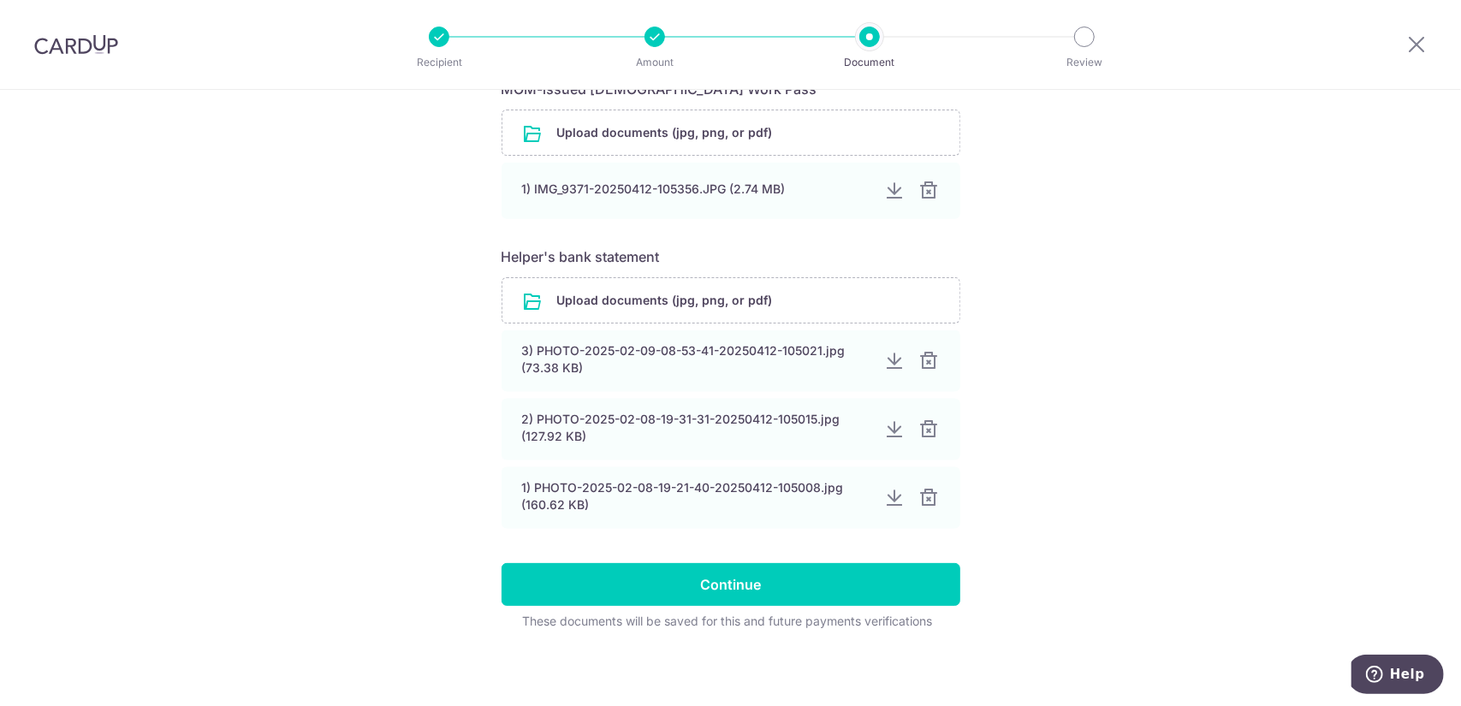
scroll to position [1441, 0]
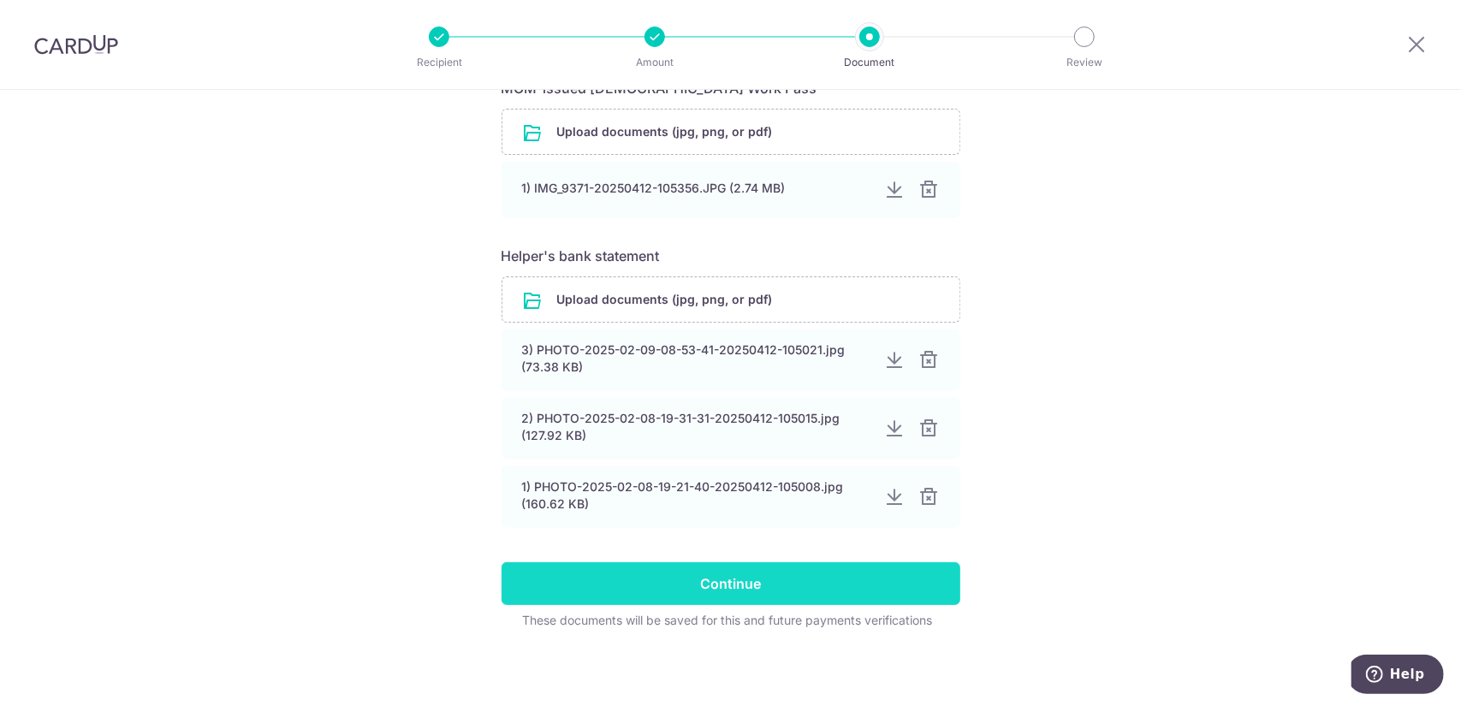
click at [699, 583] on input "Continue" at bounding box center [731, 583] width 459 height 43
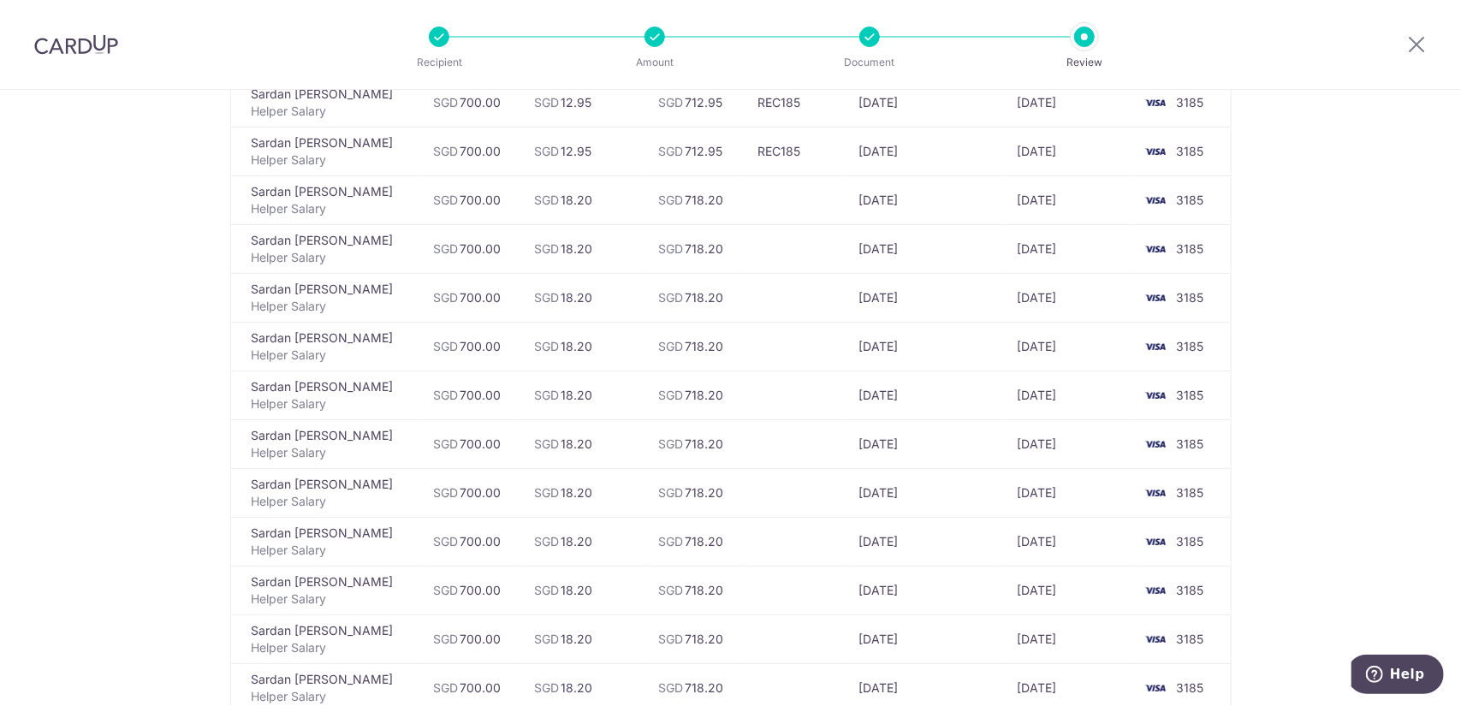
scroll to position [622, 0]
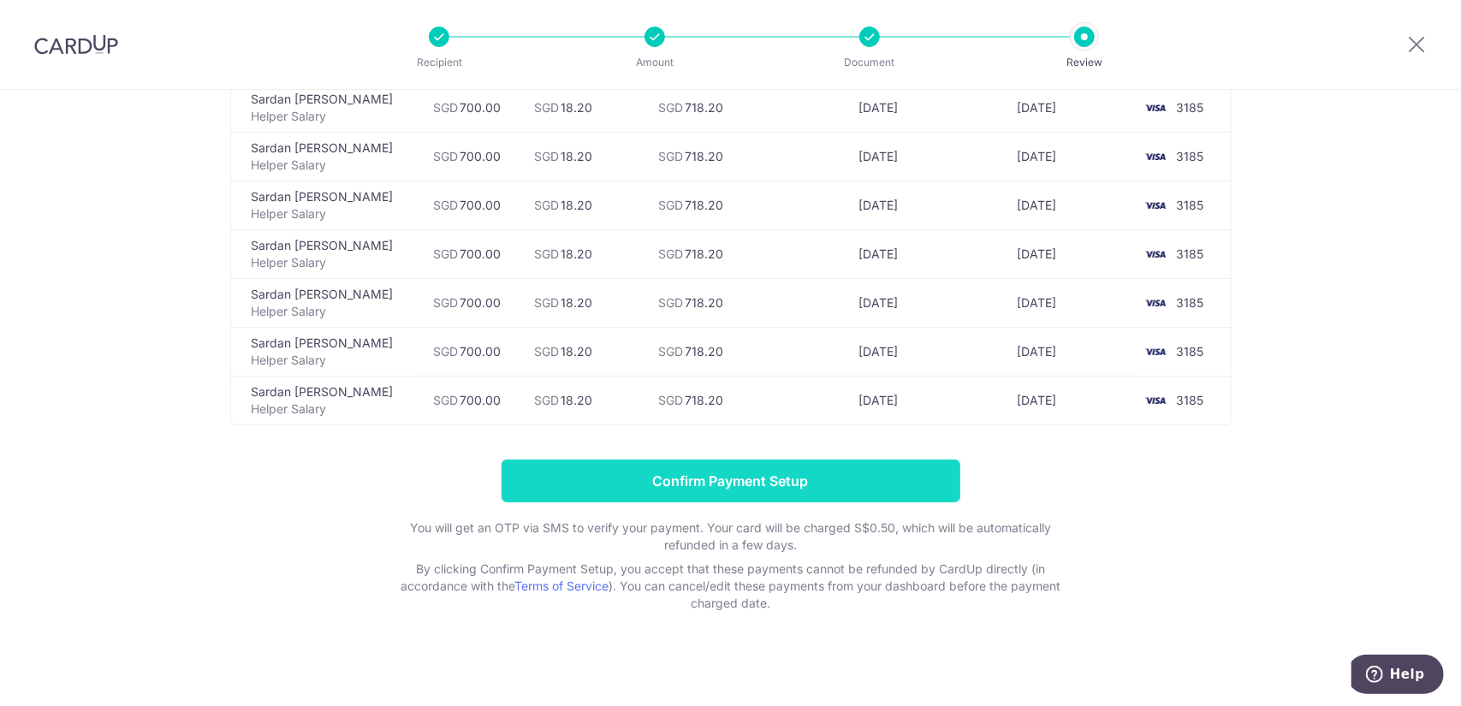
click at [628, 468] on input "Confirm Payment Setup" at bounding box center [731, 481] width 459 height 43
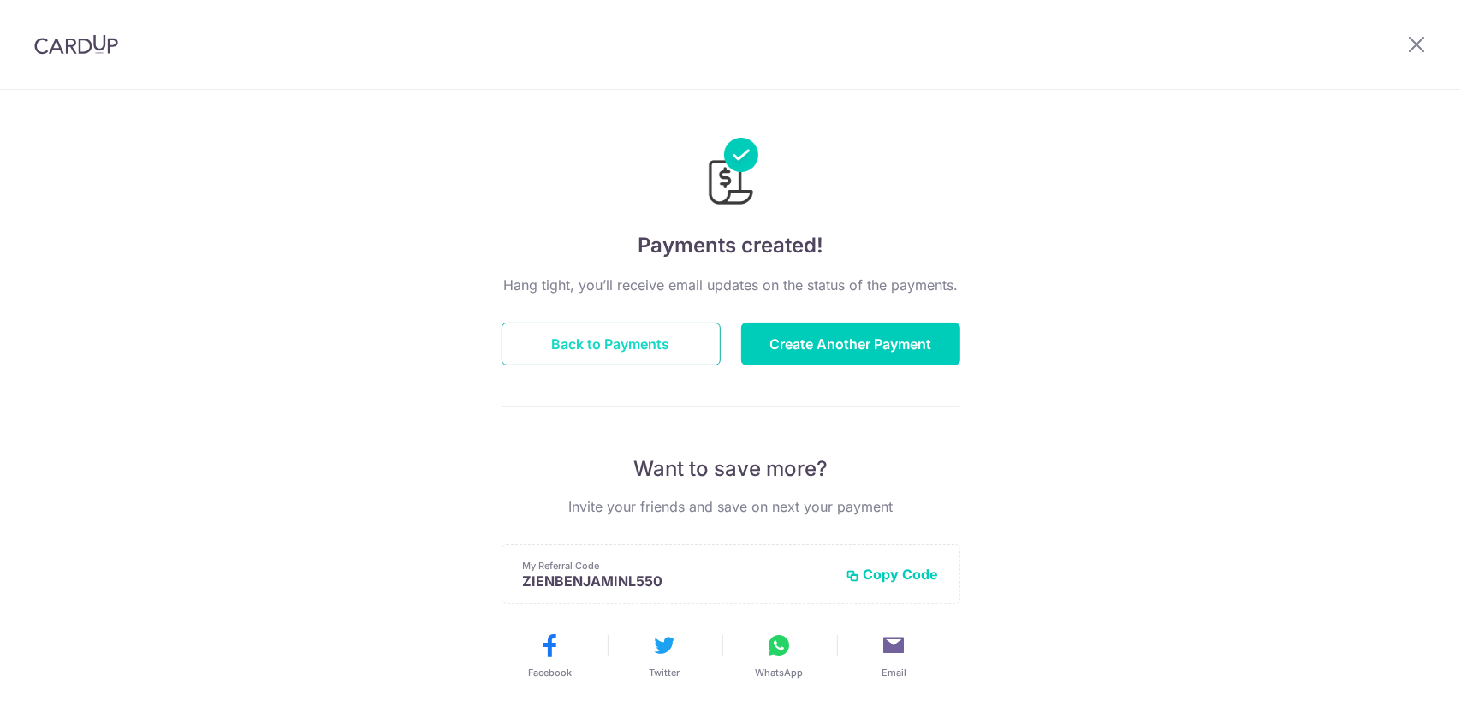
click at [613, 342] on button "Back to Payments" at bounding box center [611, 344] width 219 height 43
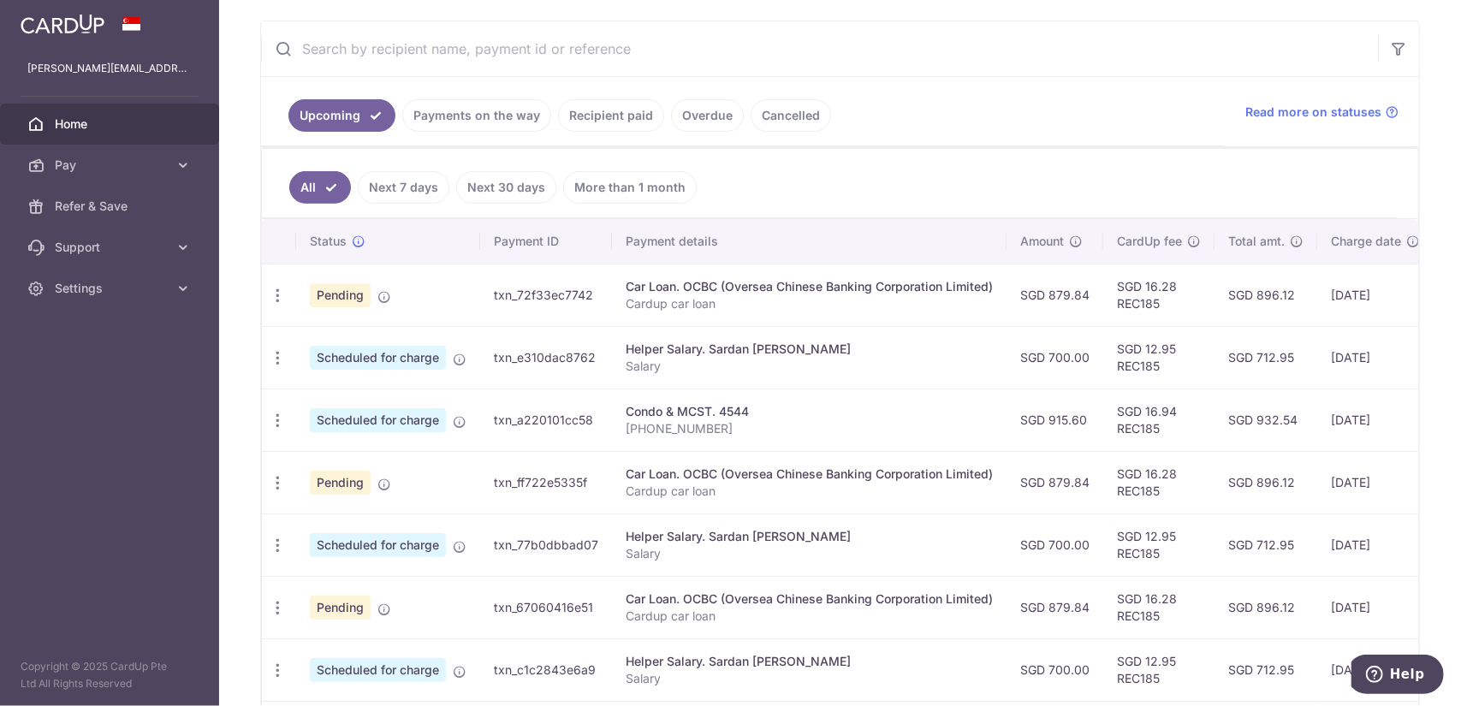
scroll to position [189, 0]
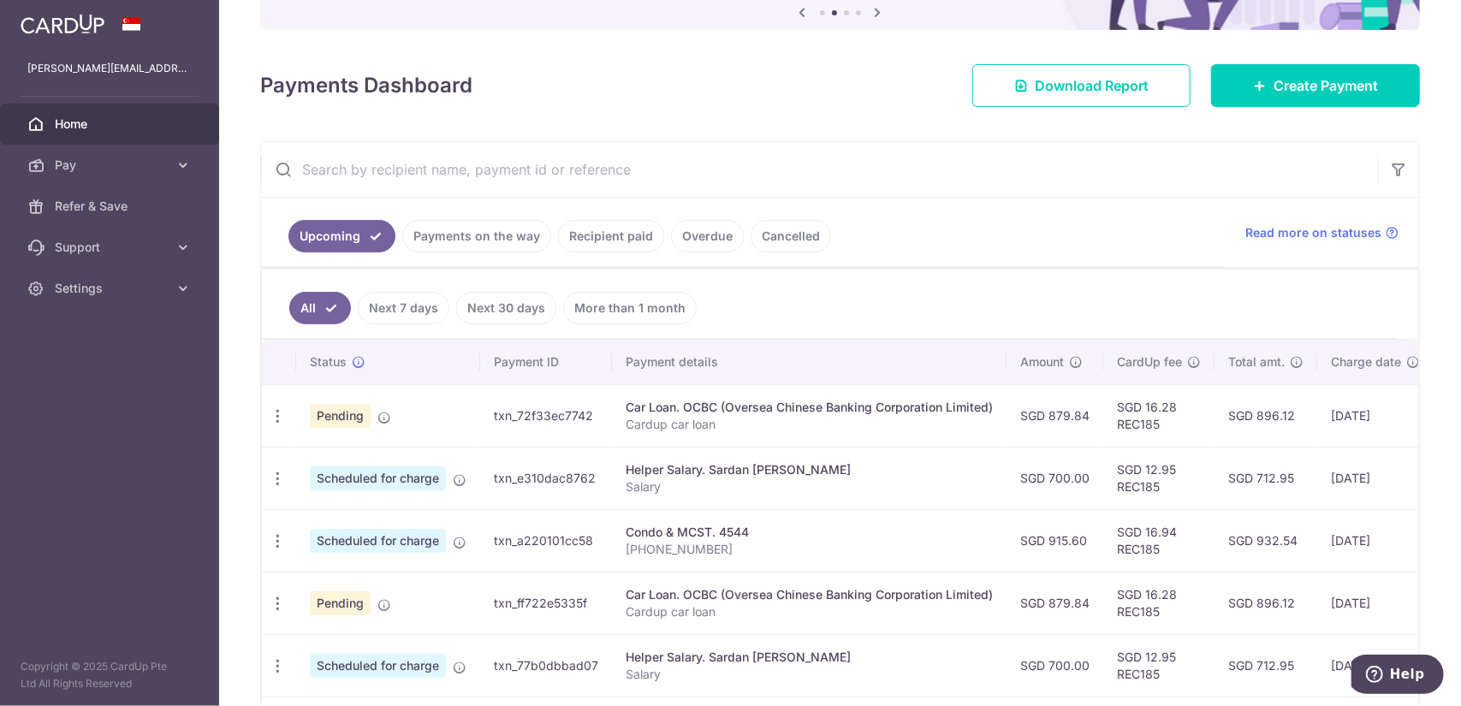
drag, startPoint x: 1284, startPoint y: 311, endPoint x: 1000, endPoint y: 316, distance: 284.3
click at [1001, 316] on ul "All Next 7 days Next 30 days More than 1 month" at bounding box center [830, 304] width 1136 height 69
drag, startPoint x: 971, startPoint y: 349, endPoint x: 717, endPoint y: 351, distance: 254.3
click at [741, 352] on th "Payment details" at bounding box center [809, 362] width 395 height 45
click at [415, 307] on link "Next 7 days" at bounding box center [404, 308] width 92 height 33
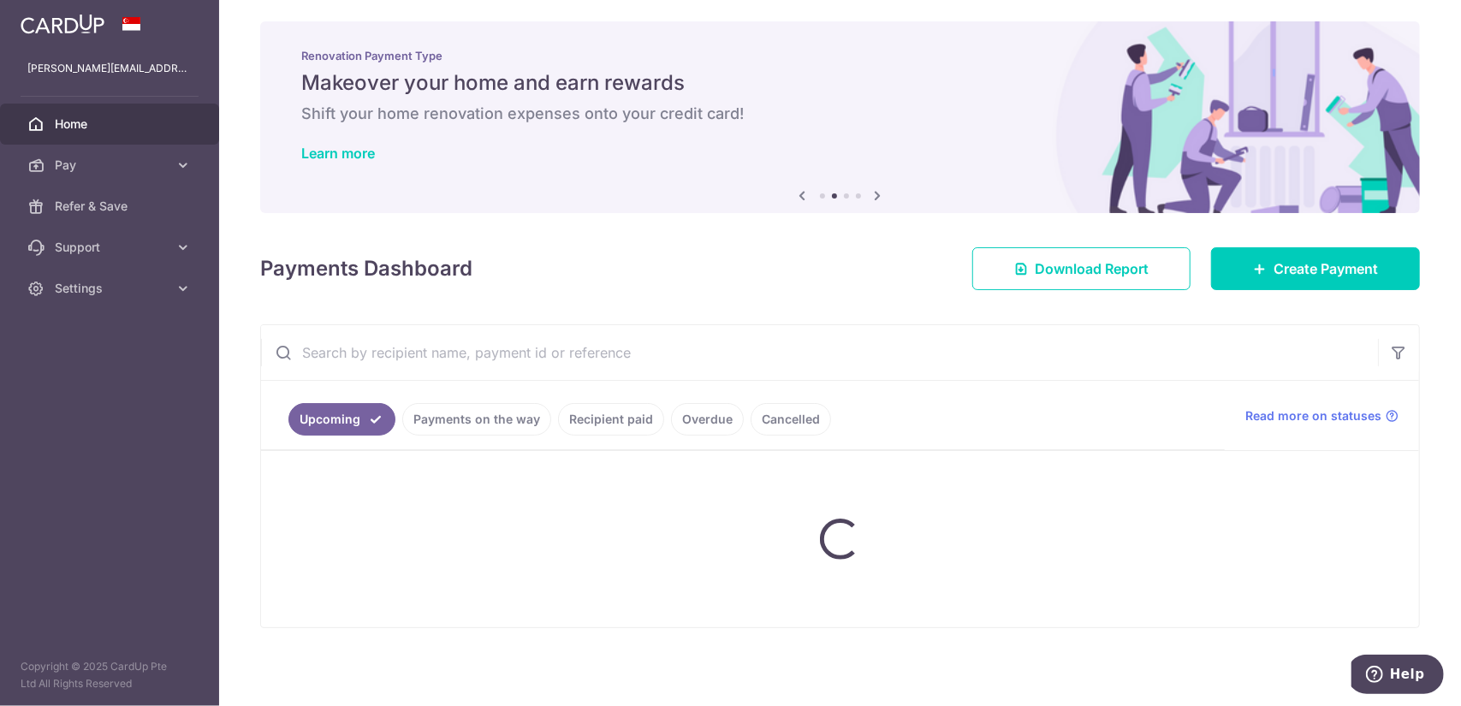
scroll to position [124, 0]
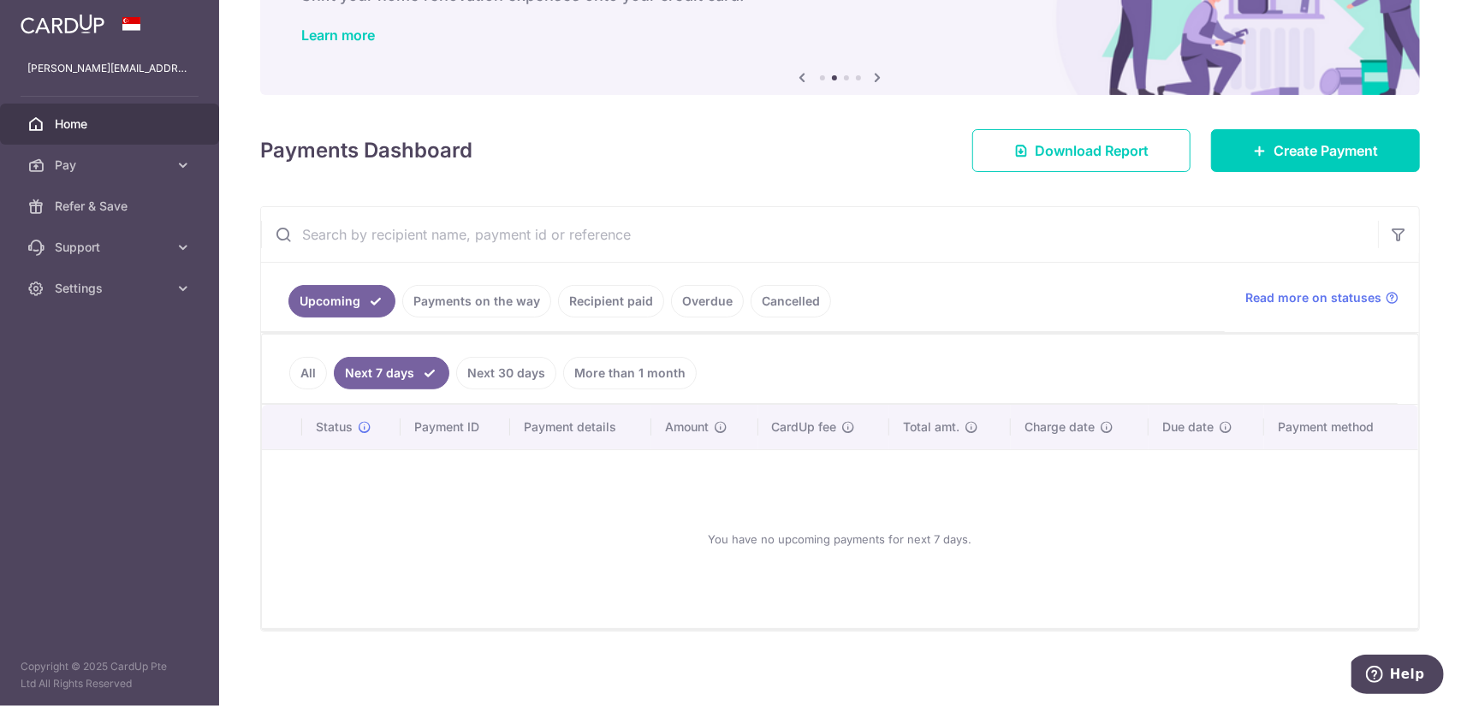
click at [308, 368] on link "All" at bounding box center [308, 373] width 38 height 33
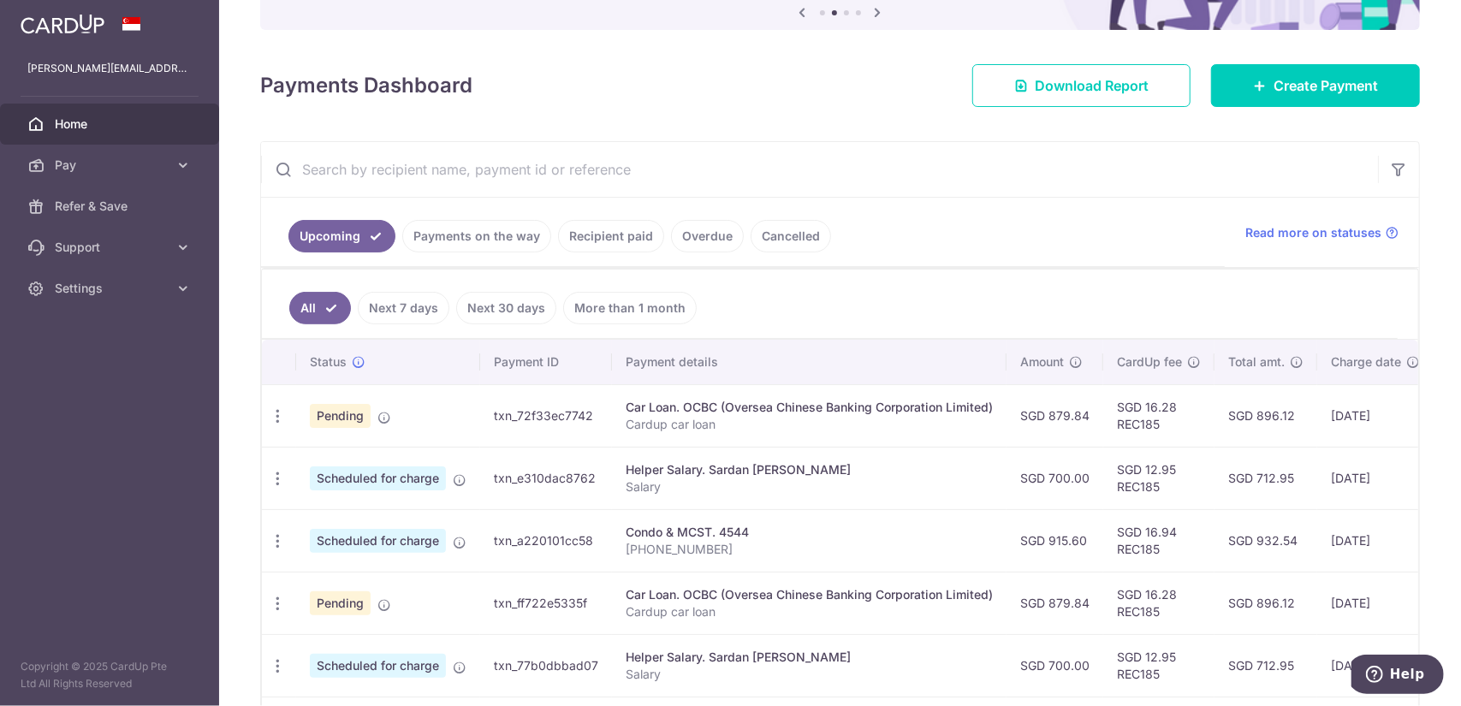
click at [511, 312] on link "Next 30 days" at bounding box center [506, 308] width 100 height 33
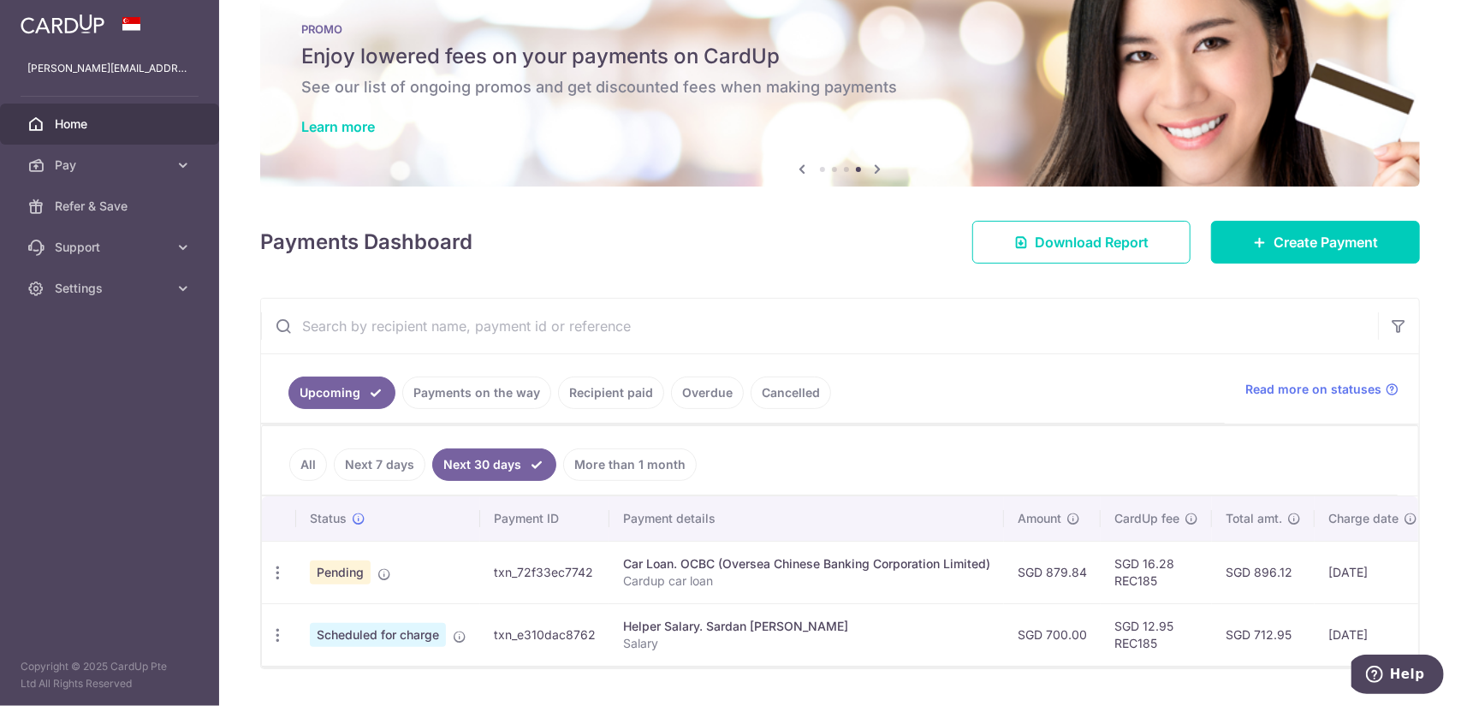
scroll to position [0, 0]
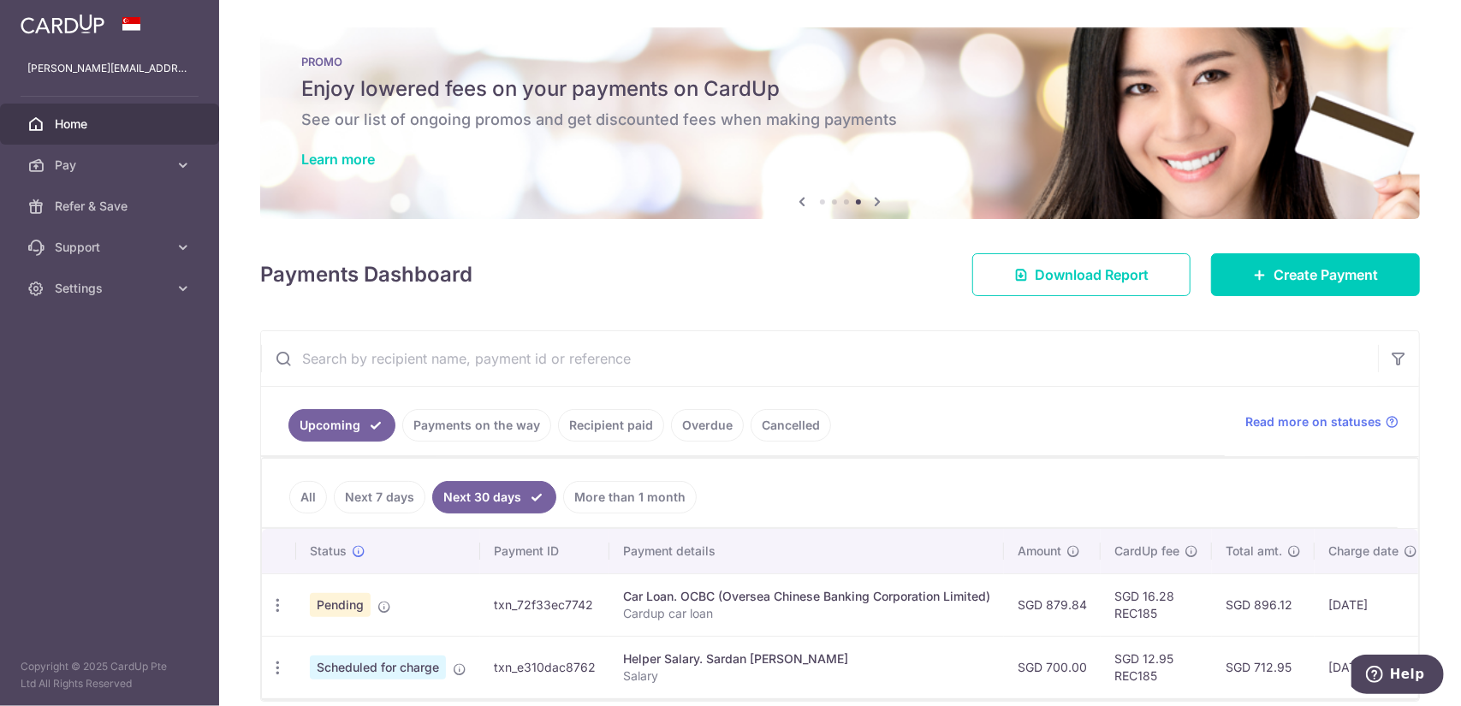
click at [621, 429] on link "Recipient paid" at bounding box center [611, 425] width 106 height 33
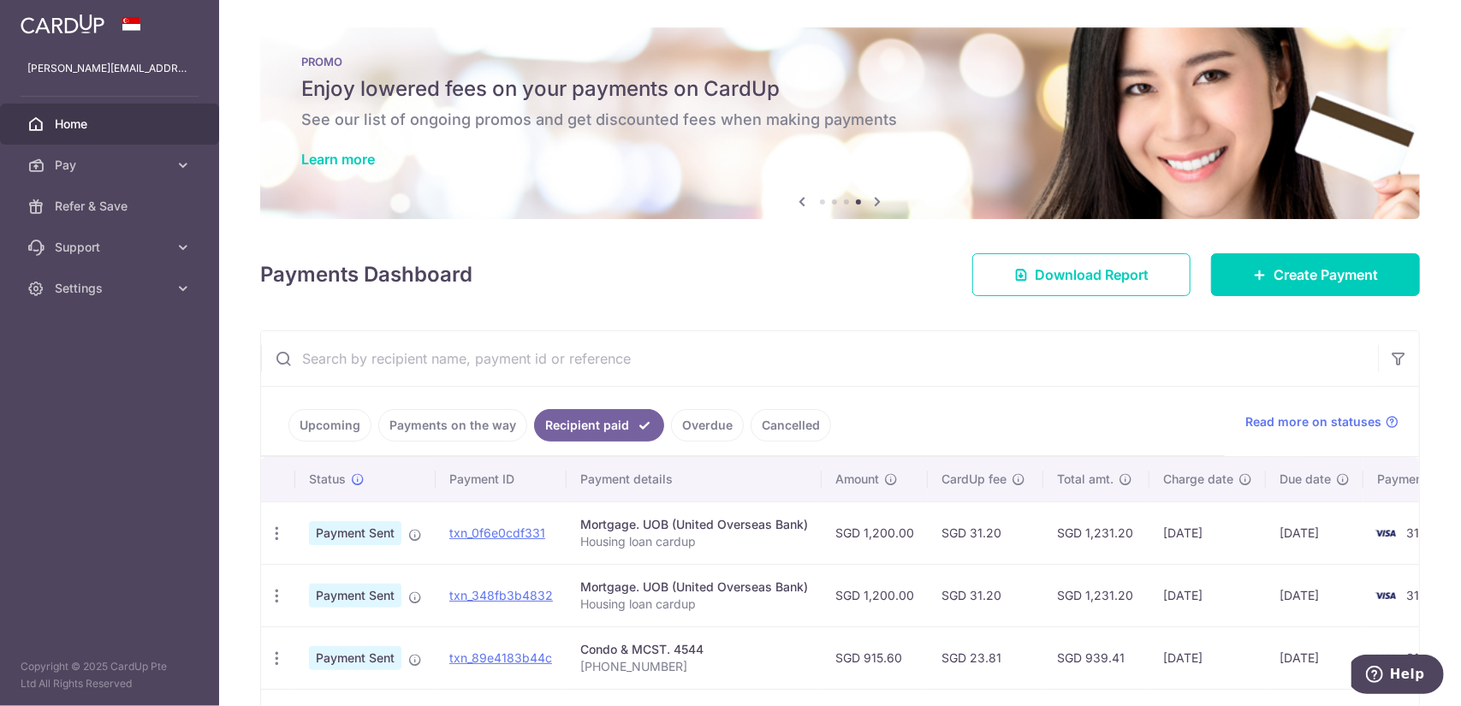
scroll to position [142, 0]
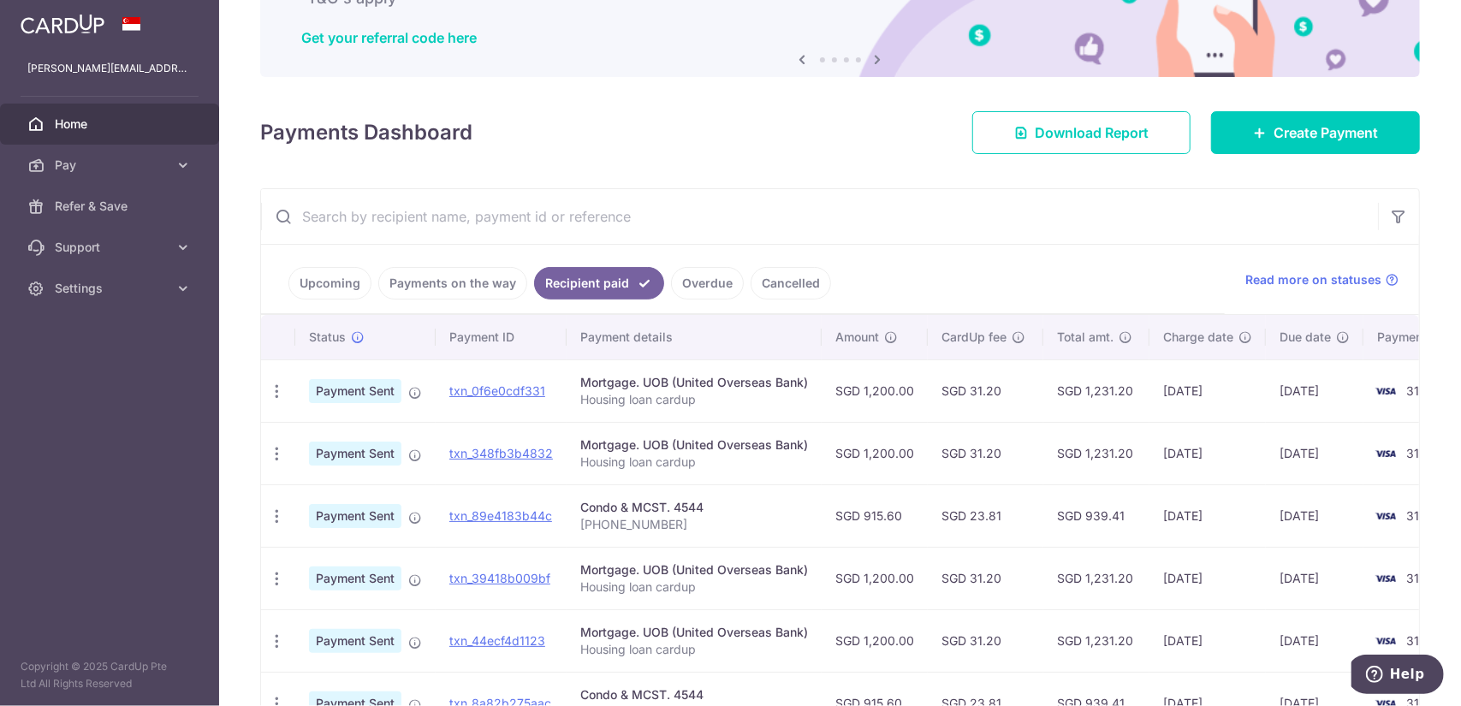
click at [452, 274] on link "Payments on the way" at bounding box center [452, 283] width 149 height 33
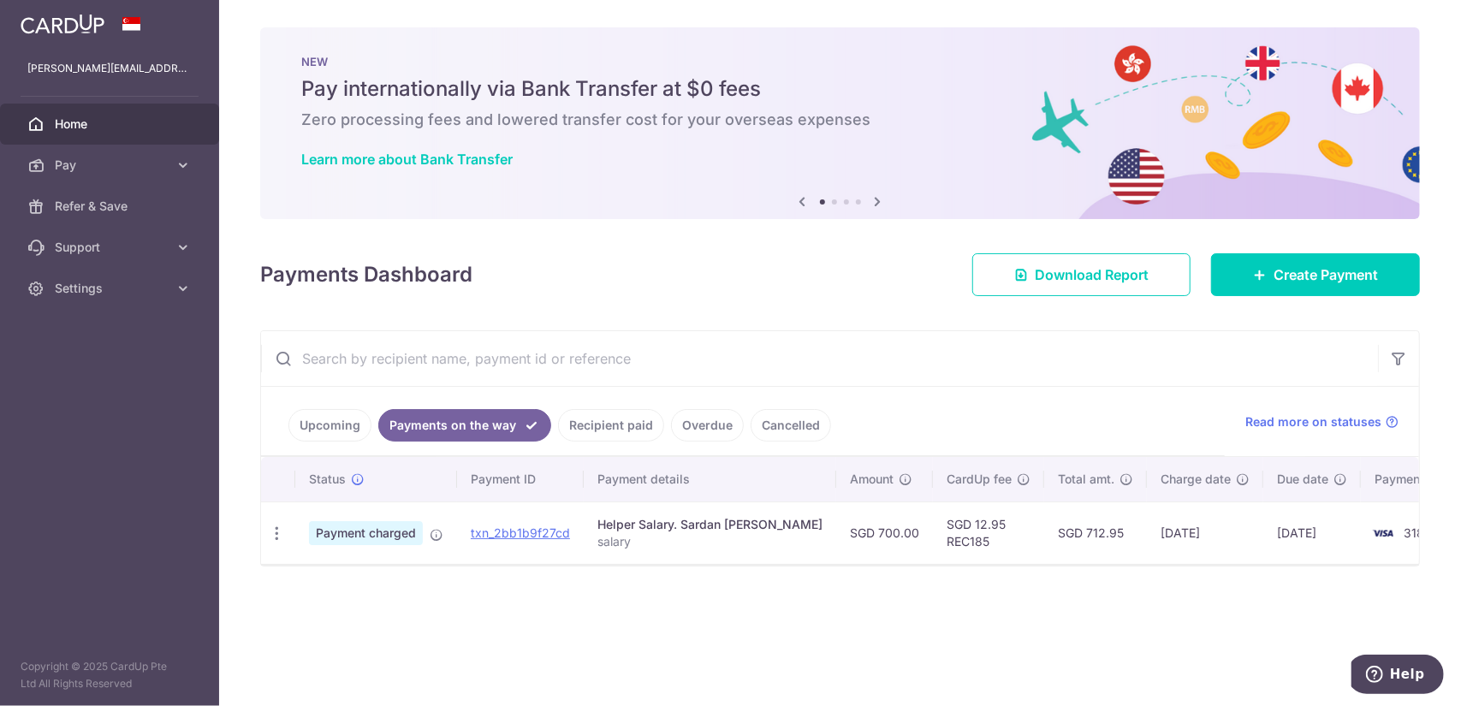
scroll to position [0, 42]
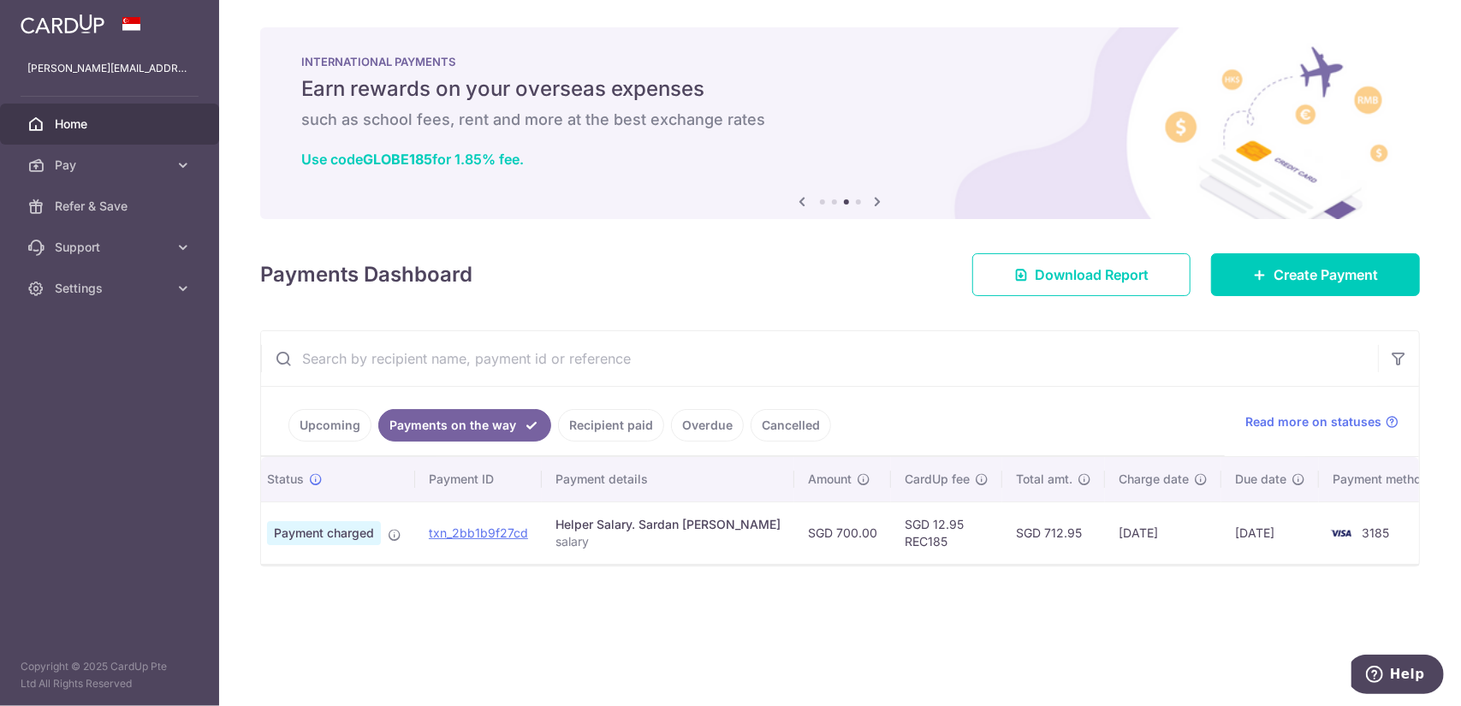
click at [322, 419] on link "Upcoming" at bounding box center [330, 425] width 83 height 33
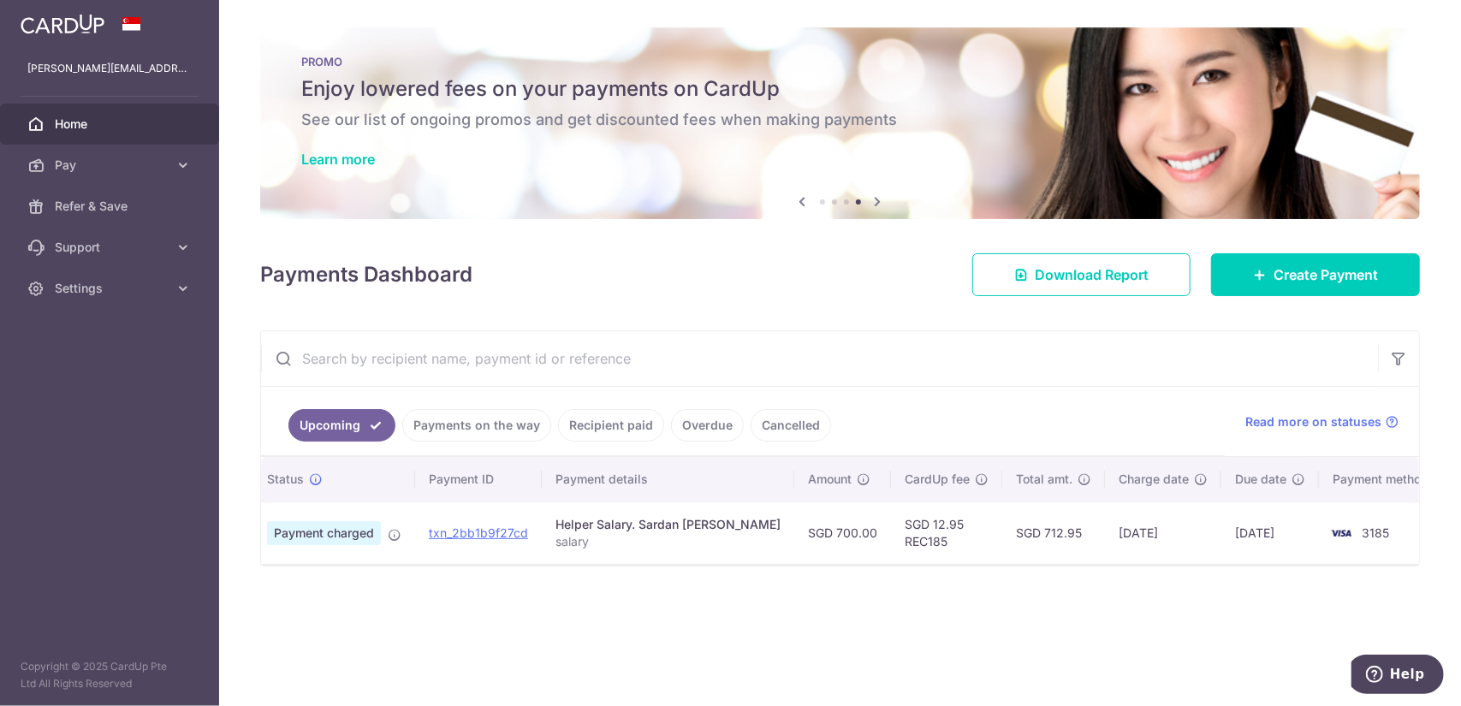
click at [342, 425] on link "Upcoming" at bounding box center [342, 425] width 107 height 33
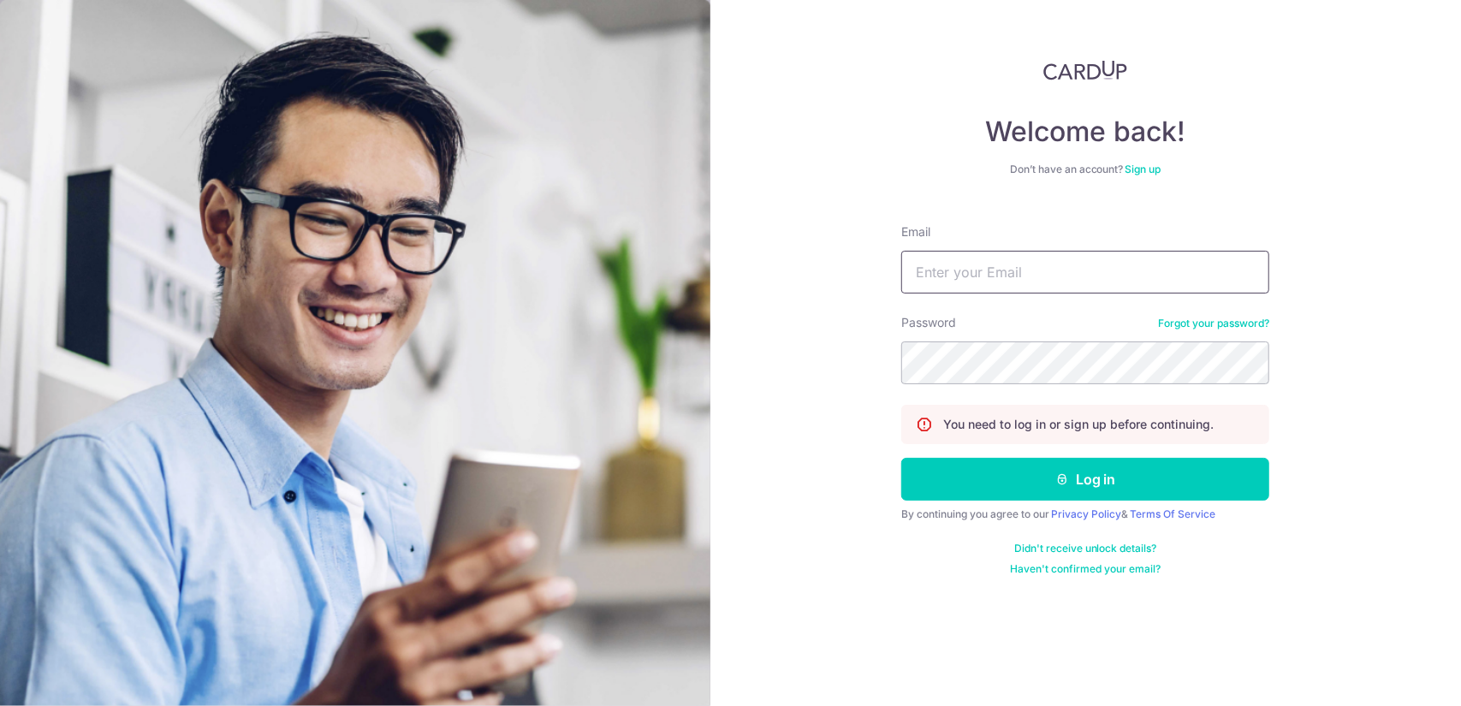
click at [986, 272] on input "Email" at bounding box center [1086, 272] width 368 height 43
type input "[PERSON_NAME][EMAIL_ADDRESS][DOMAIN_NAME]"
click at [902, 458] on button "Log in" at bounding box center [1086, 479] width 368 height 43
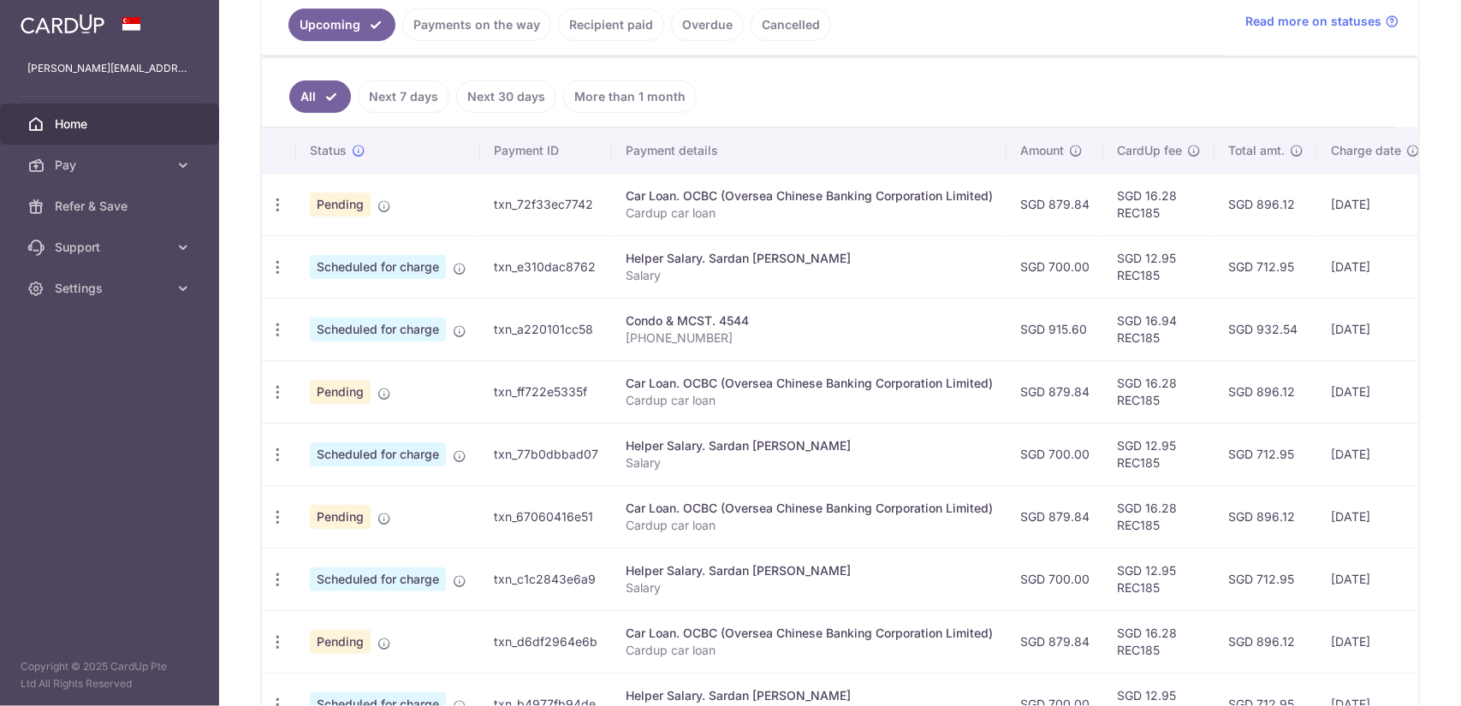
scroll to position [285, 0]
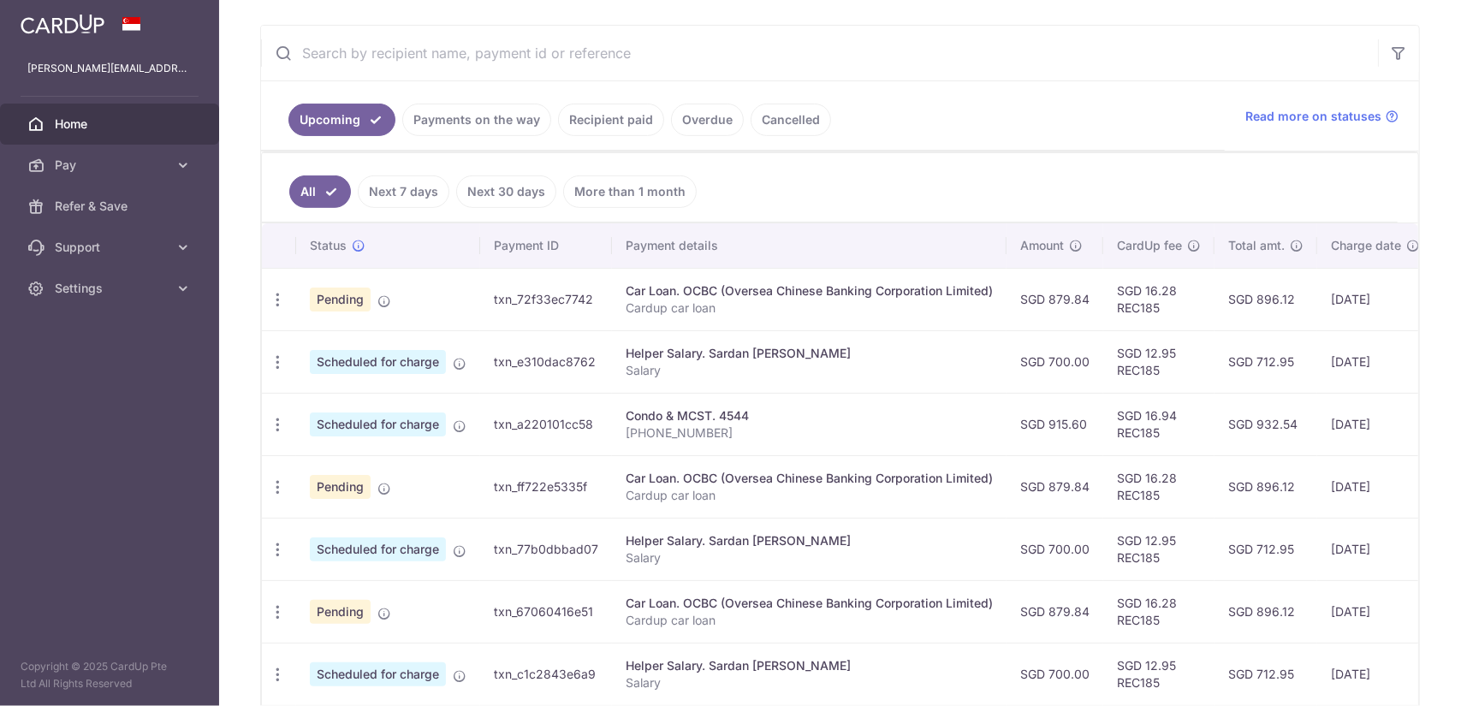
click at [527, 194] on link "Next 30 days" at bounding box center [506, 192] width 100 height 33
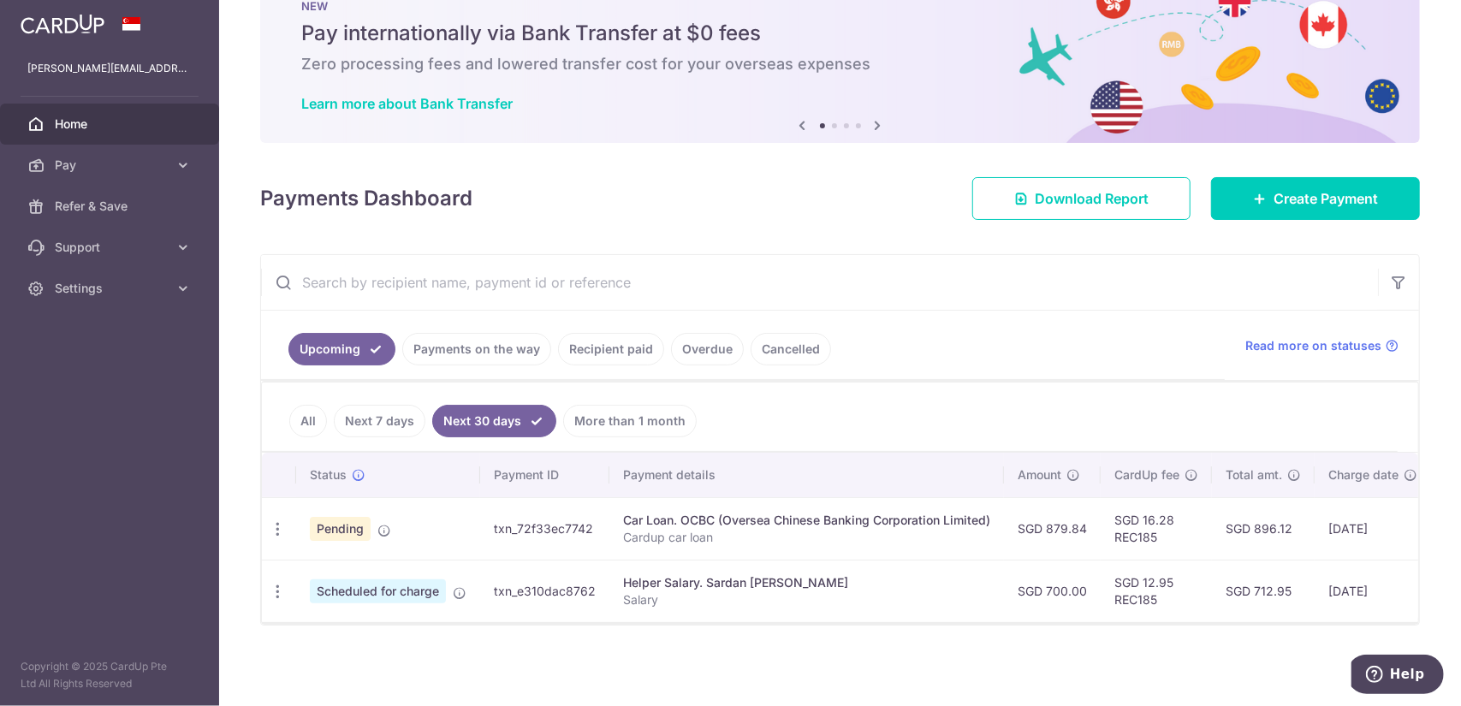
scroll to position [58, 0]
click at [277, 583] on icon "button" at bounding box center [278, 592] width 18 height 18
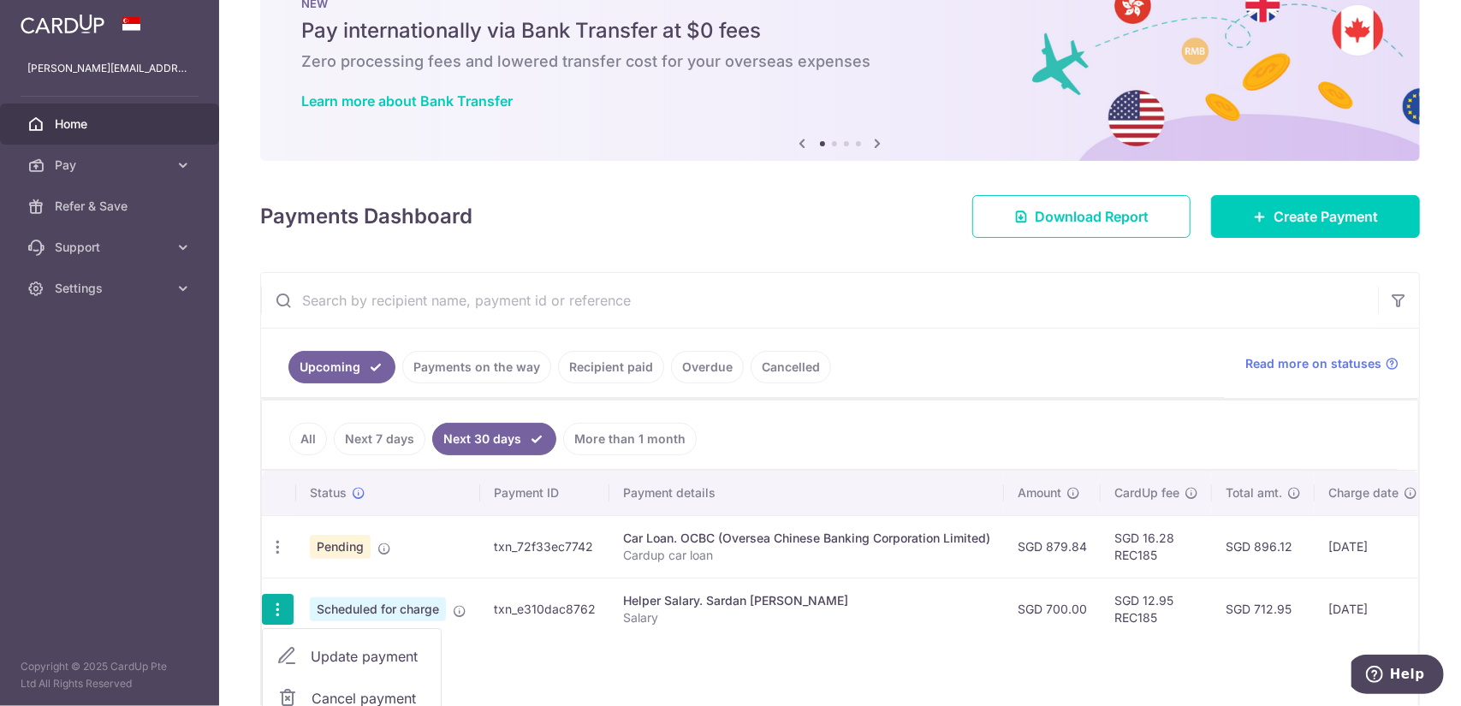
click at [354, 688] on span "Cancel payment" at bounding box center [369, 698] width 115 height 21
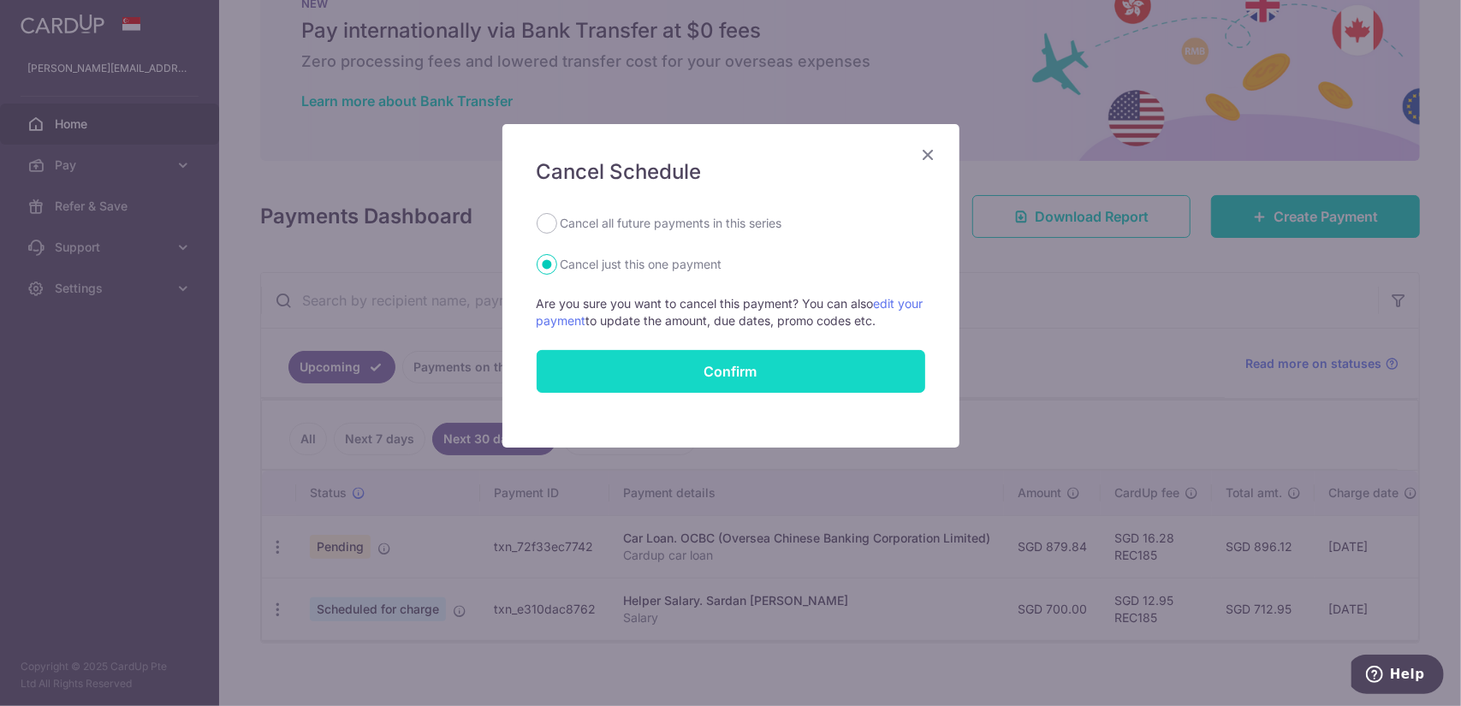
click at [603, 352] on button "Confirm" at bounding box center [731, 371] width 389 height 43
